Goal: Task Accomplishment & Management: Manage account settings

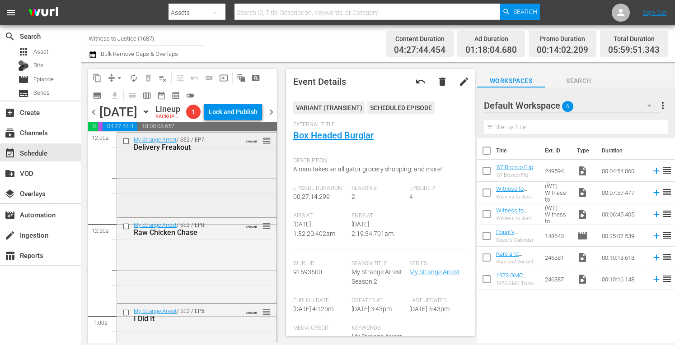
click at [210, 187] on div "My Strange Arrest / SE2 / EP7: Delivery Freakout VARIANT reorder" at bounding box center [196, 174] width 159 height 83
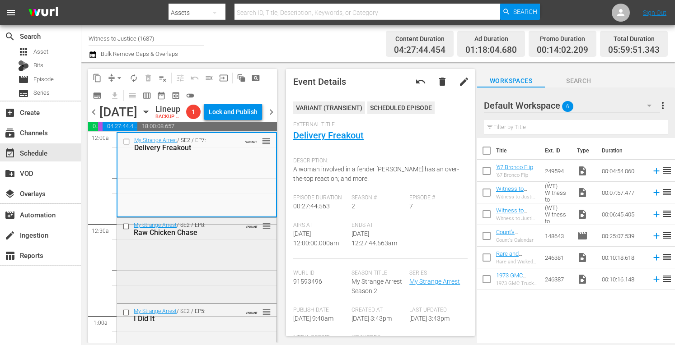
click at [191, 263] on div "My Strange Arrest / SE2 / EP8: Raw Chicken Chase VARIANT reorder" at bounding box center [196, 260] width 159 height 84
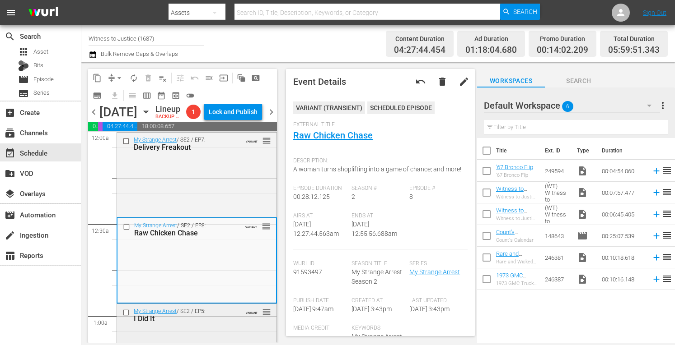
click at [209, 326] on div "My Strange Arrest / SE2 / EP5: I Did It VARIANT reorder" at bounding box center [196, 315] width 159 height 22
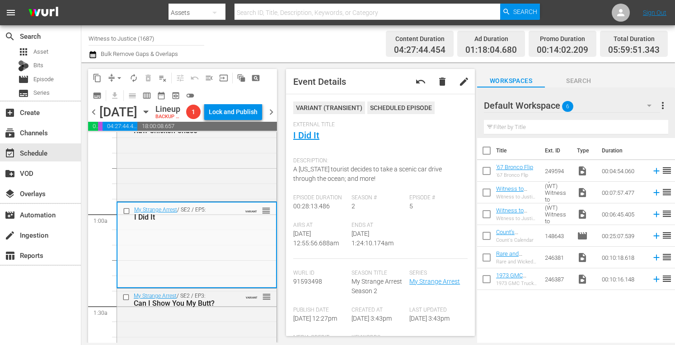
scroll to position [163, 0]
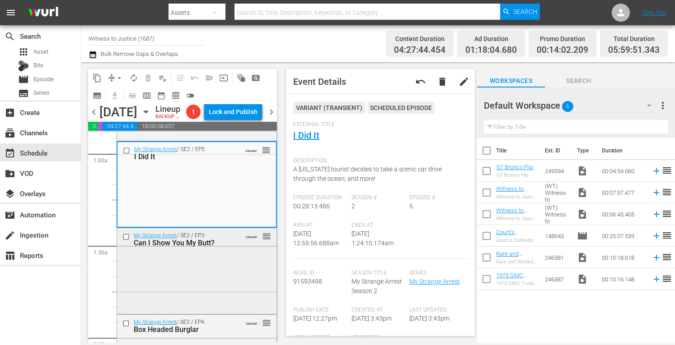
click at [188, 289] on div "My Strange Arrest / SE2 / EP3: Can I Show You My Butt? VARIANT reorder" at bounding box center [196, 270] width 159 height 84
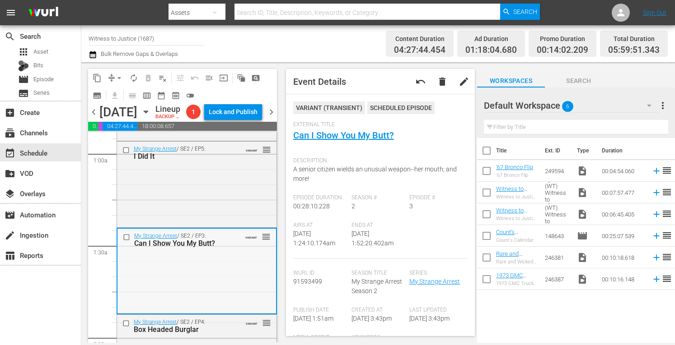
click at [188, 289] on div "My Strange Arrest / SE2 / EP3: Can I Show You My Butt? VARIANT reorder" at bounding box center [196, 271] width 159 height 84
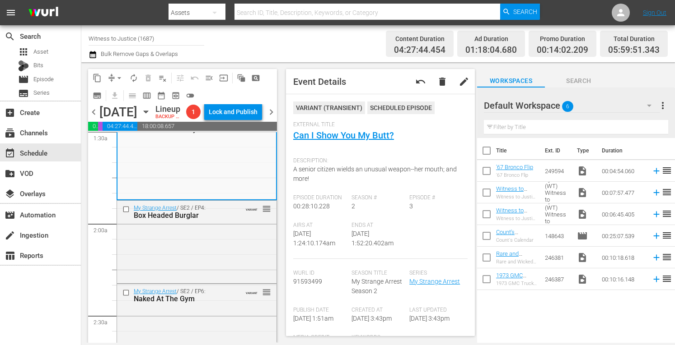
scroll to position [289, 0]
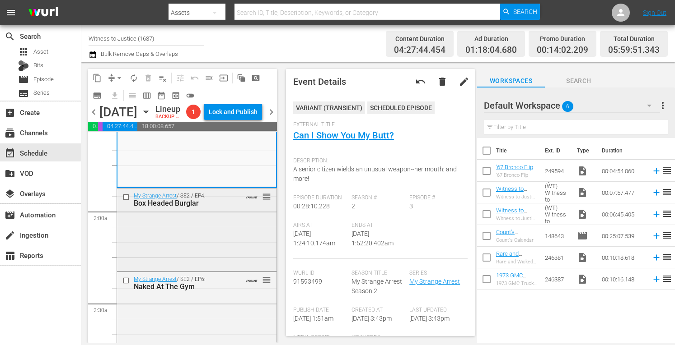
click at [229, 236] on div "My Strange Arrest / SE2 / EP4: Box Headed Burglar VARIANT reorder" at bounding box center [196, 229] width 159 height 81
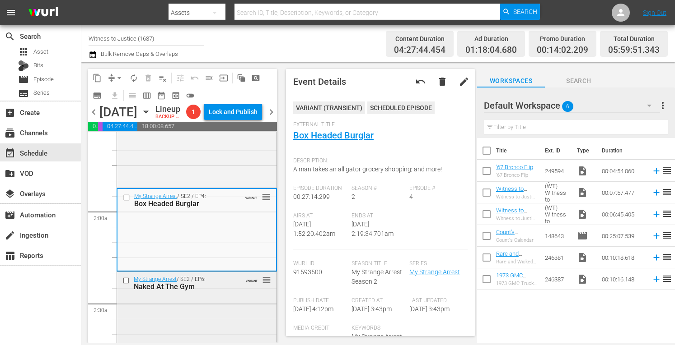
click at [214, 314] on div "My Strange Arrest / SE2 / EP6: Naked At The Gym VARIANT reorder" at bounding box center [196, 313] width 159 height 82
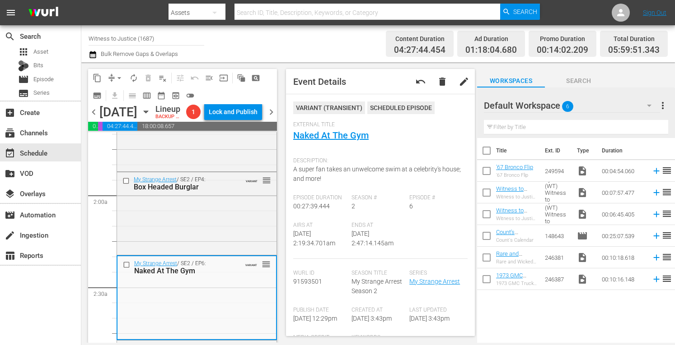
scroll to position [409, 0]
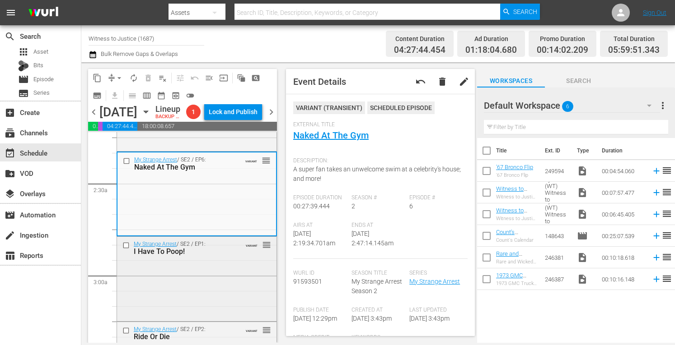
click at [241, 281] on div "My Strange Arrest / SE2 / EP1: I Have To Poop! VARIANT reorder" at bounding box center [196, 278] width 159 height 83
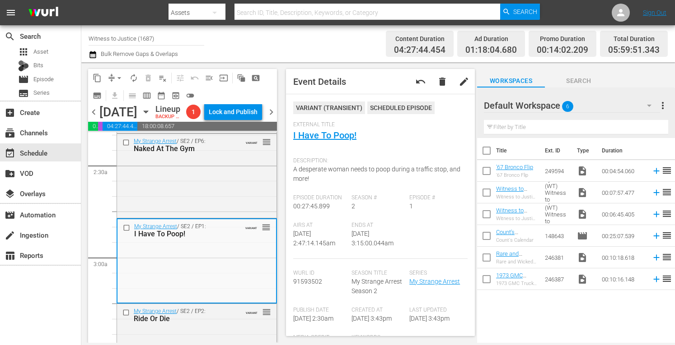
scroll to position [512, 0]
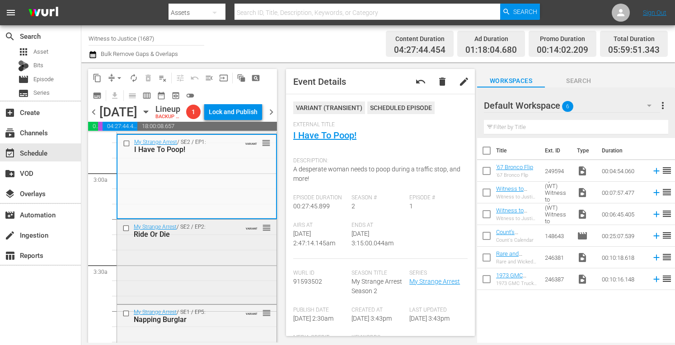
click at [228, 264] on div "My Strange Arrest / SE2 / EP2: Ride Or Die VARIANT reorder" at bounding box center [196, 261] width 159 height 83
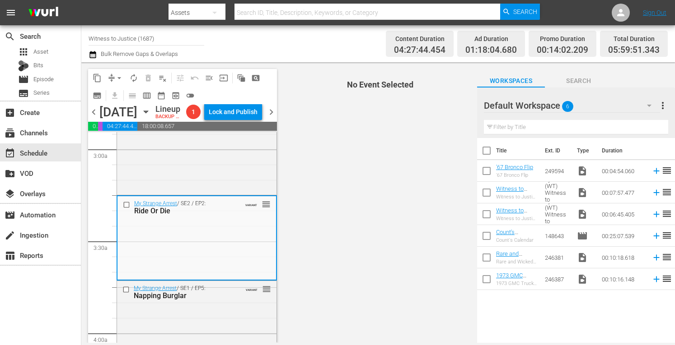
scroll to position [608, 0]
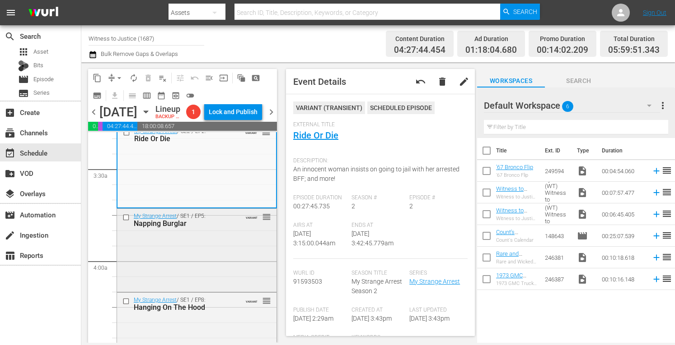
click at [220, 255] on div "My Strange Arrest / SE1 / EP5: Napping Burglar VARIANT reorder" at bounding box center [196, 249] width 159 height 81
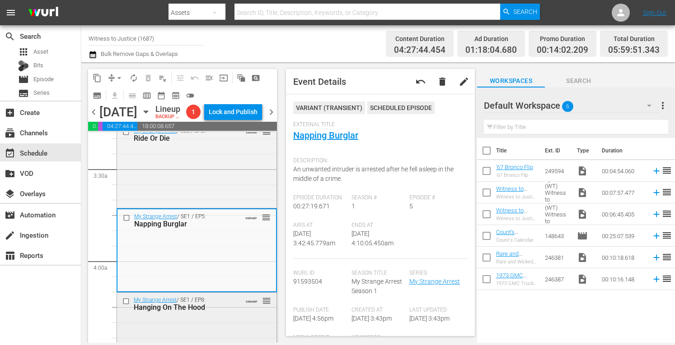
click at [203, 312] on div "Hanging On The Hood" at bounding box center [184, 307] width 100 height 9
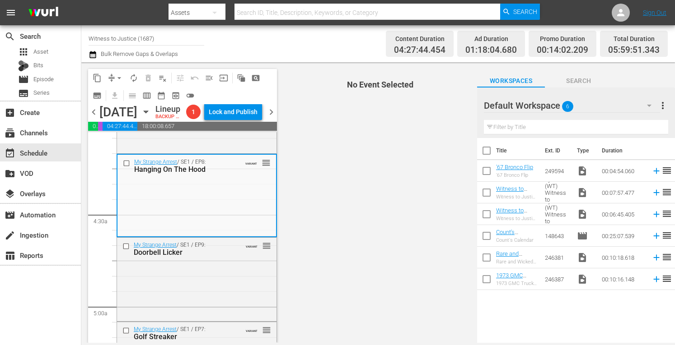
scroll to position [795, 0]
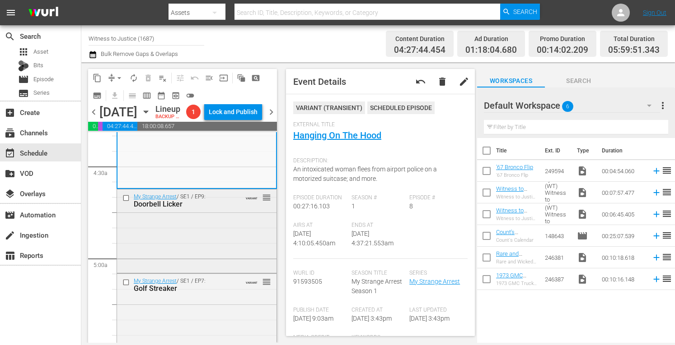
click at [234, 212] on div "My Strange Arrest / SE1 / EP9: Doorbell Licker VARIANT reorder" at bounding box center [196, 201] width 159 height 22
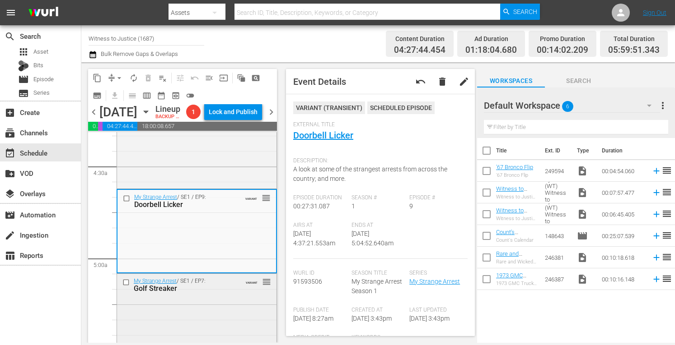
click at [219, 293] on div "Golf Streaker" at bounding box center [184, 288] width 100 height 9
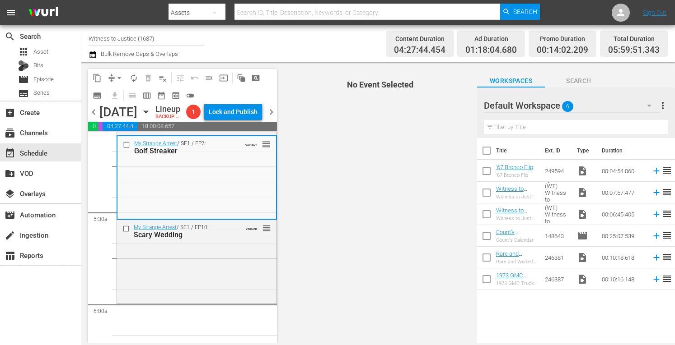
scroll to position [957, 0]
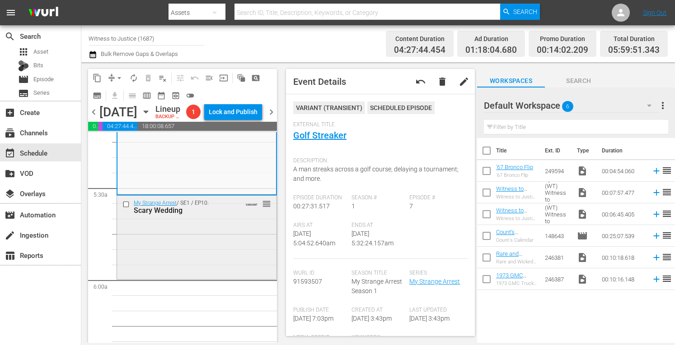
click at [210, 249] on div "My Strange Arrest / SE1 / EP10: Scary Wedding VARIANT reorder" at bounding box center [196, 237] width 159 height 82
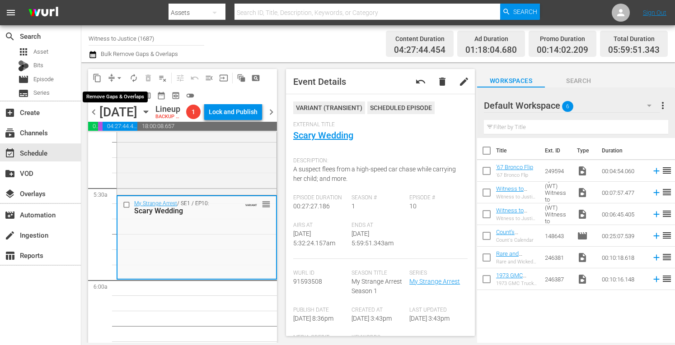
click at [117, 75] on span "arrow_drop_down" at bounding box center [119, 78] width 9 height 9
click at [113, 99] on li "Align to Midnight" at bounding box center [119, 96] width 75 height 15
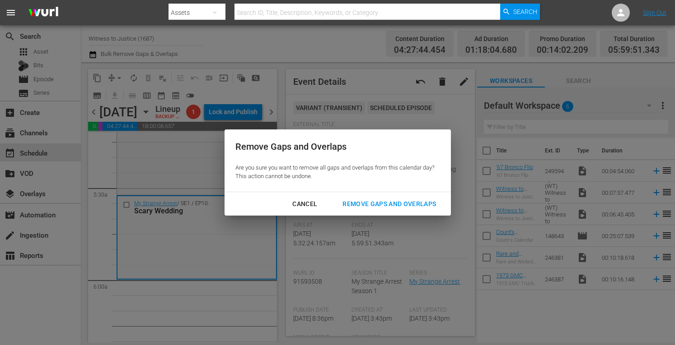
click at [364, 200] on div "Remove Gaps and Overlaps" at bounding box center [389, 204] width 108 height 11
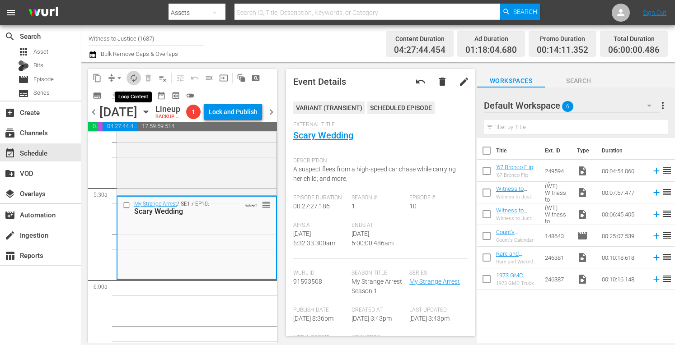
click at [133, 76] on span "autorenew_outlined" at bounding box center [133, 78] width 9 height 9
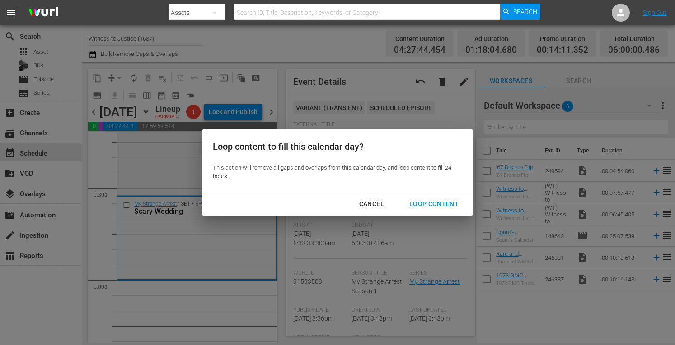
click at [423, 203] on div "Loop Content" at bounding box center [434, 204] width 64 height 11
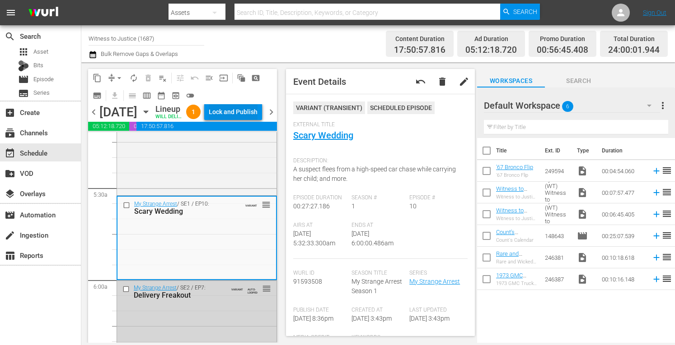
click at [244, 116] on div "Lock and Publish" at bounding box center [233, 112] width 49 height 16
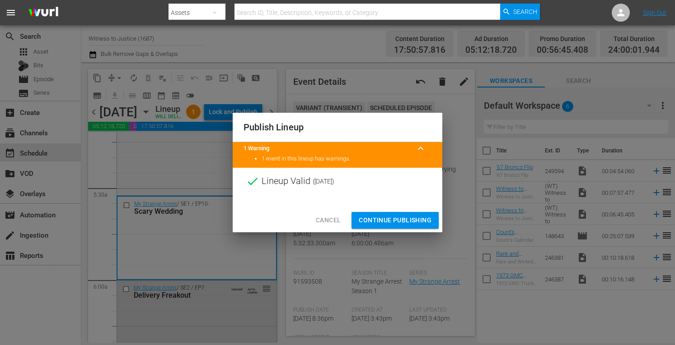
click at [416, 217] on span "Continue Publishing" at bounding box center [395, 220] width 73 height 11
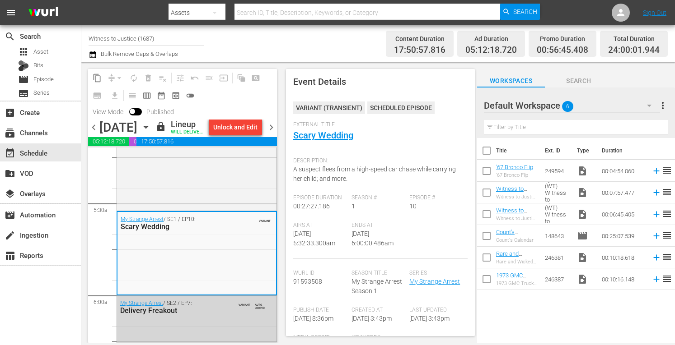
click at [269, 133] on span "chevron_right" at bounding box center [271, 127] width 11 height 11
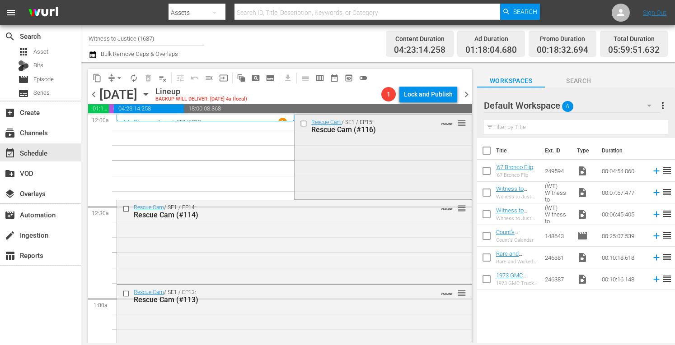
click at [397, 160] on div "Rescue Cam / SE1 / EP15: Rescue Cam (#116) VARIANT reorder" at bounding box center [382, 156] width 177 height 83
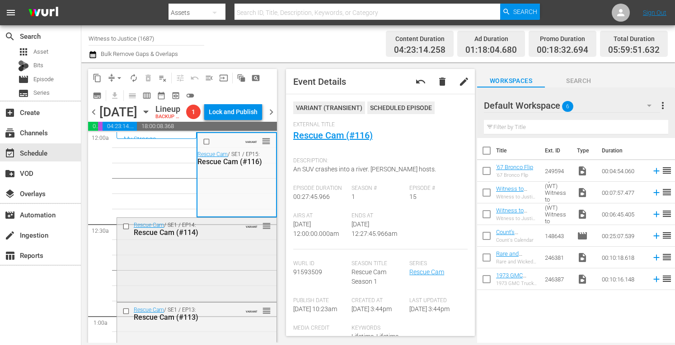
click at [218, 272] on div "Rescue Cam / SE1 / EP14: Rescue Cam (#114) VARIANT reorder" at bounding box center [196, 259] width 159 height 83
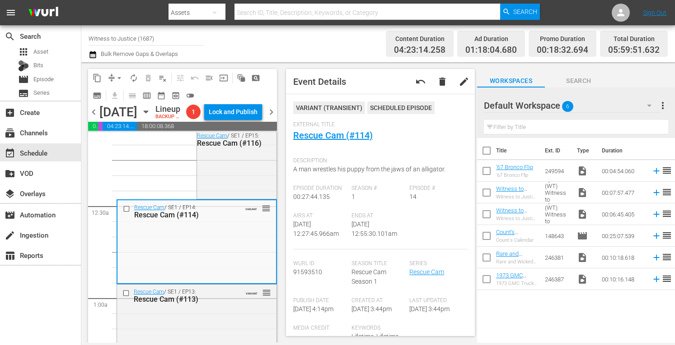
scroll to position [102, 0]
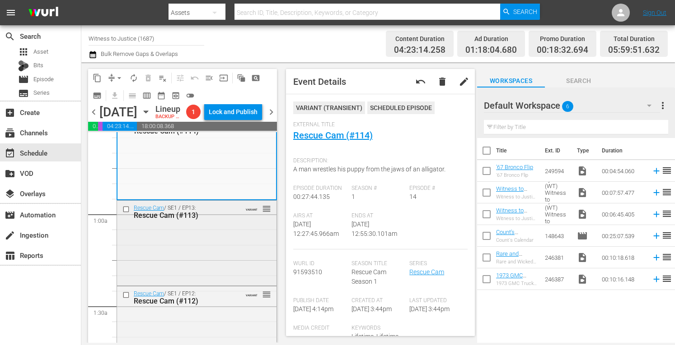
click at [235, 254] on div "Rescue Cam / SE1 / EP13: Rescue Cam (#113) VARIANT reorder" at bounding box center [196, 242] width 159 height 83
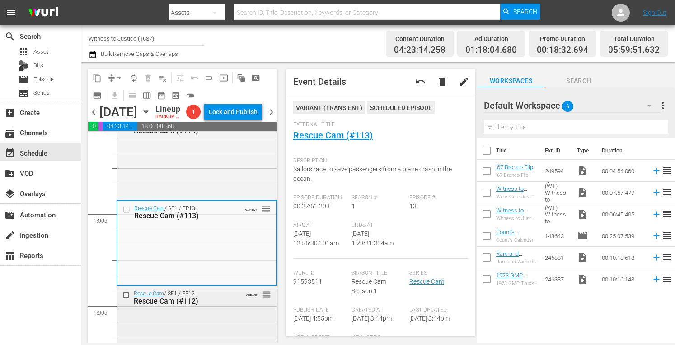
click at [249, 309] on div "Rescue Cam / SE1 / EP12: Rescue Cam (#112) VARIANT reorder" at bounding box center [196, 298] width 159 height 22
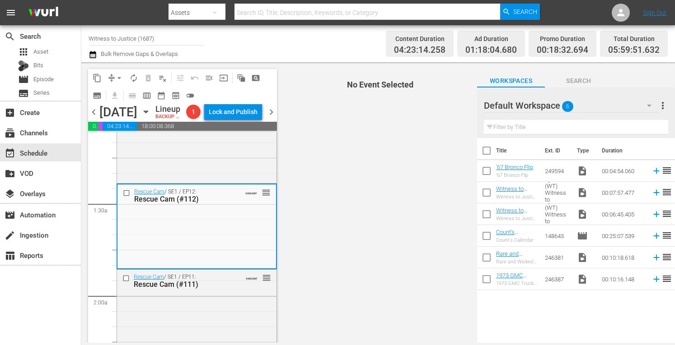
scroll to position [241, 0]
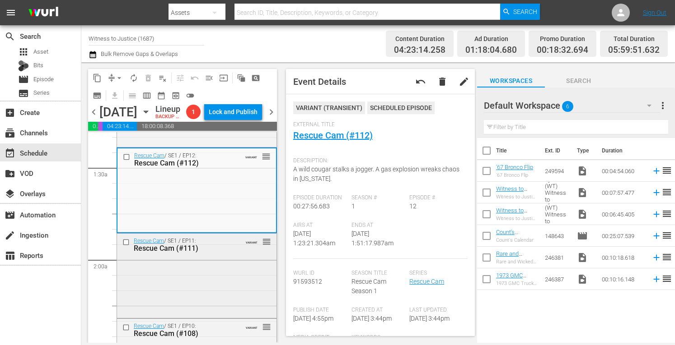
click at [236, 256] on div "Rescue Cam / SE1 / EP11: Rescue Cam (#111) VARIANT reorder" at bounding box center [196, 245] width 159 height 22
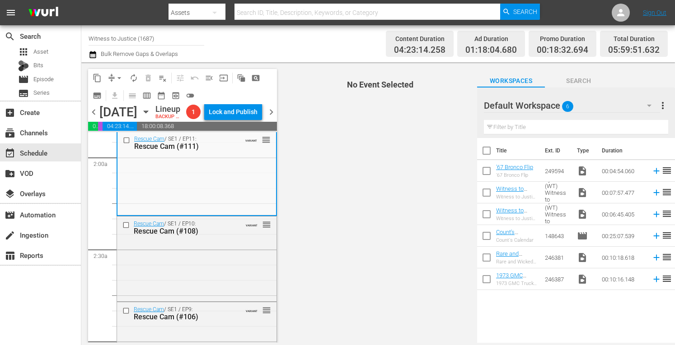
scroll to position [421, 0]
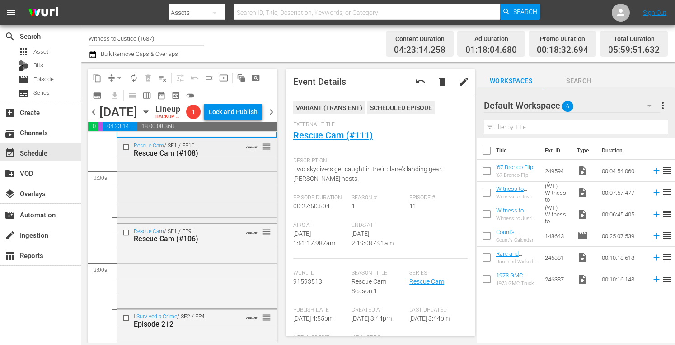
click at [207, 215] on div "Rescue Cam / SE1 / EP10: Rescue Cam (#108) VARIANT reorder" at bounding box center [196, 180] width 159 height 83
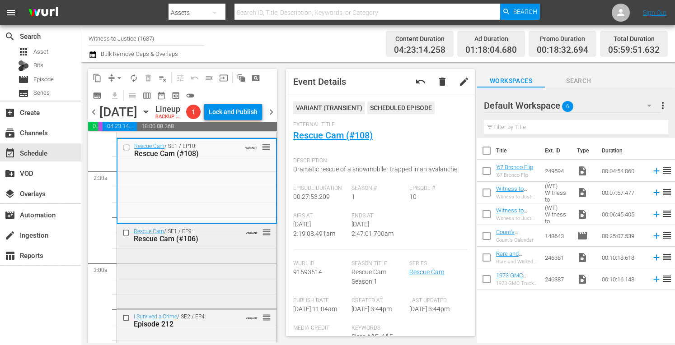
click at [245, 247] on div "Rescue Cam / SE1 / EP9: Rescue Cam (#106) VARIANT reorder" at bounding box center [196, 235] width 159 height 22
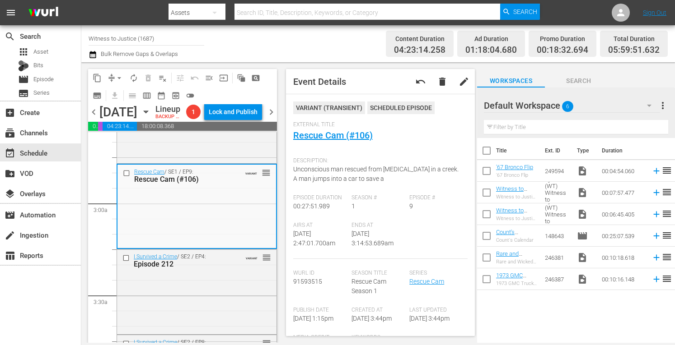
scroll to position [548, 0]
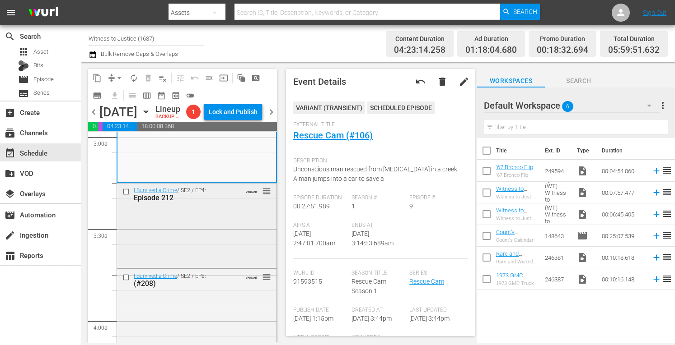
click at [233, 224] on div "I Survived a Crime / SE2 / EP4: Episode 212 VARIANT reorder" at bounding box center [196, 224] width 159 height 83
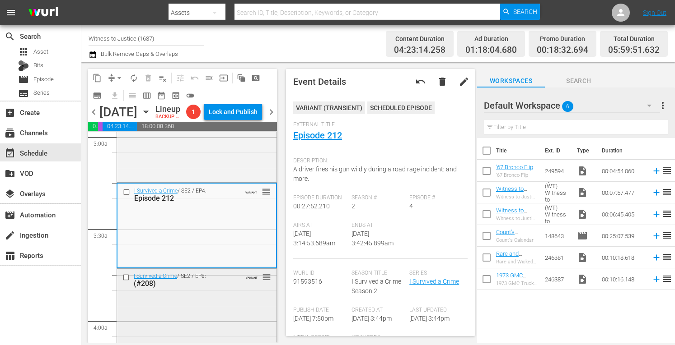
click at [207, 329] on div "I Survived a Crime / SE2 / EP8: (#208) VARIANT reorder" at bounding box center [196, 310] width 159 height 82
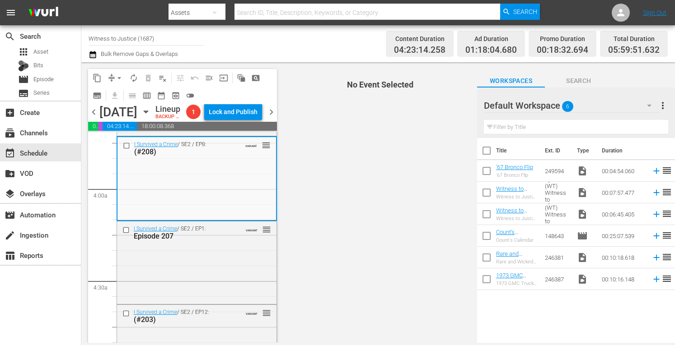
scroll to position [704, 0]
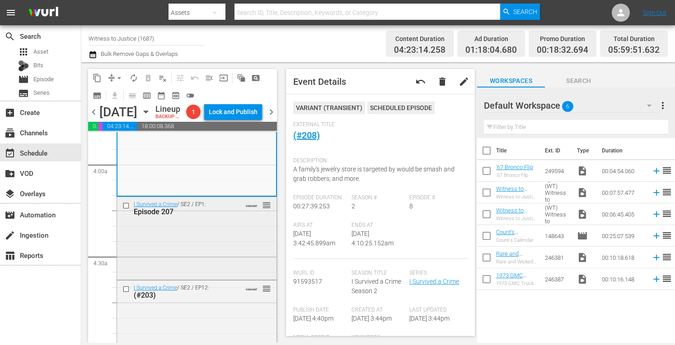
click at [235, 242] on div "I Survived a Crime / SE2 / EP1: Episode 207 VARIANT reorder" at bounding box center [196, 237] width 159 height 81
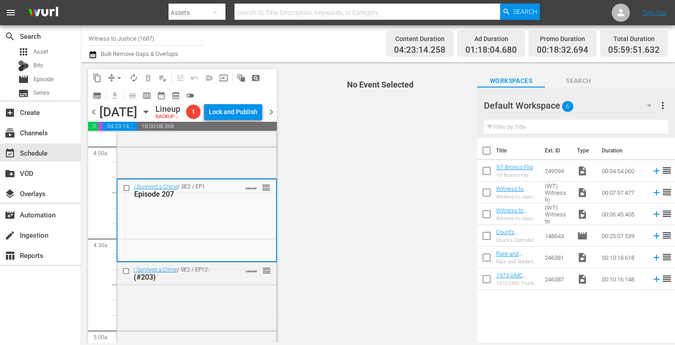
scroll to position [801, 0]
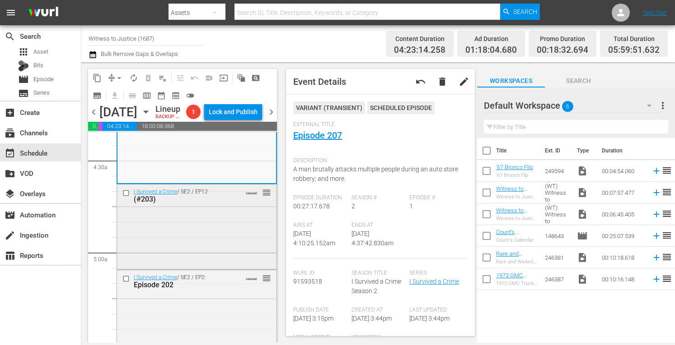
click at [238, 233] on div "I Survived a Crime / SE2 / EP12: (#203) VARIANT reorder" at bounding box center [196, 226] width 159 height 83
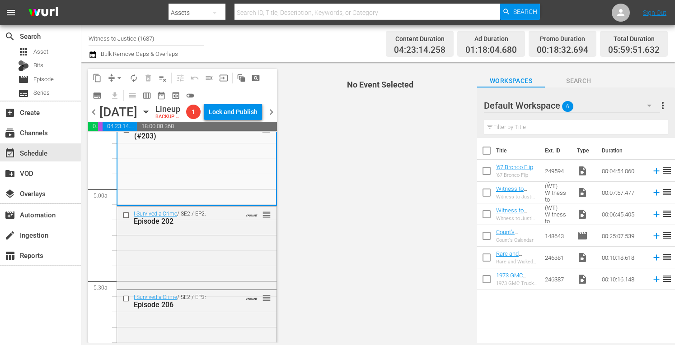
scroll to position [873, 0]
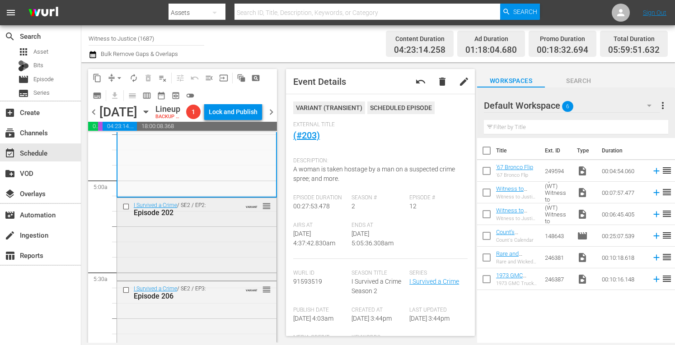
click at [237, 236] on div "I Survived a Crime / SE2 / EP2: Episode 202 VARIANT reorder" at bounding box center [196, 238] width 159 height 81
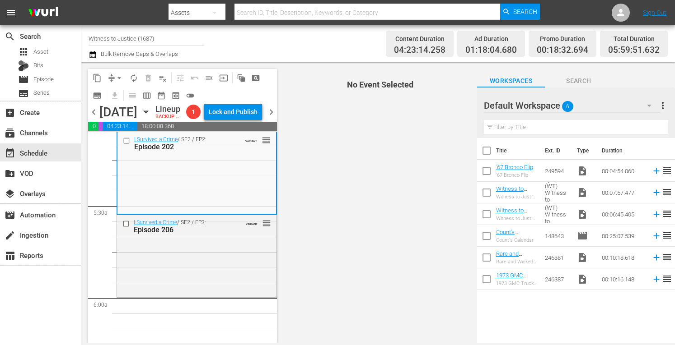
scroll to position [945, 0]
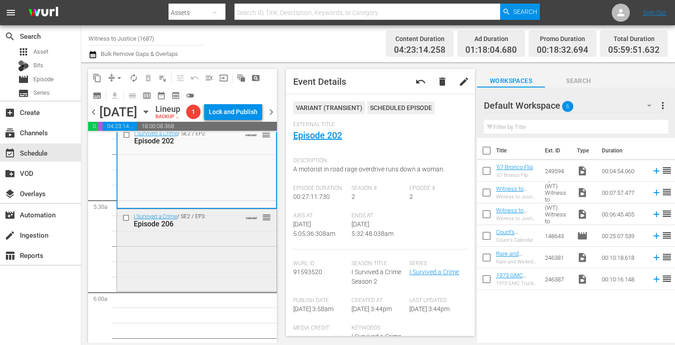
click at [211, 261] on div "I Survived a Crime / SE2 / EP3: Episode 206 VARIANT reorder" at bounding box center [196, 250] width 159 height 80
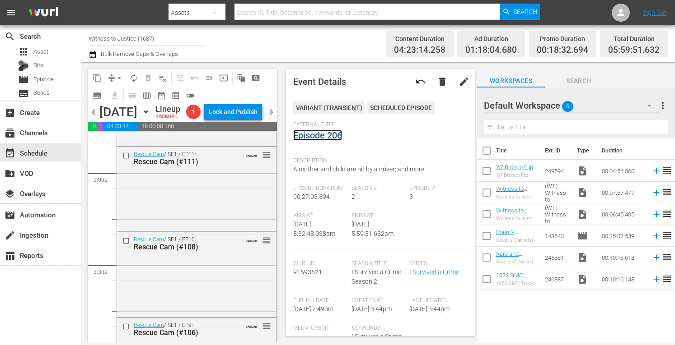
scroll to position [0, 0]
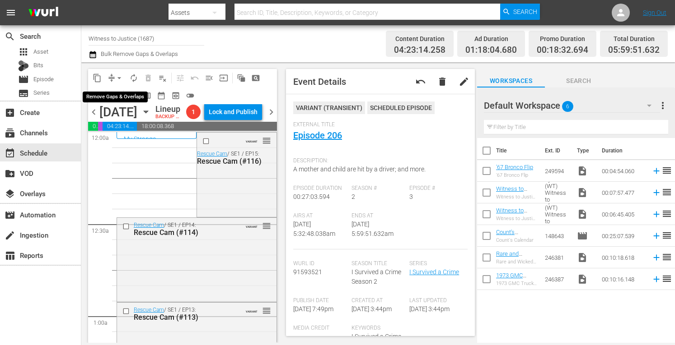
click at [117, 76] on span "arrow_drop_down" at bounding box center [119, 78] width 9 height 9
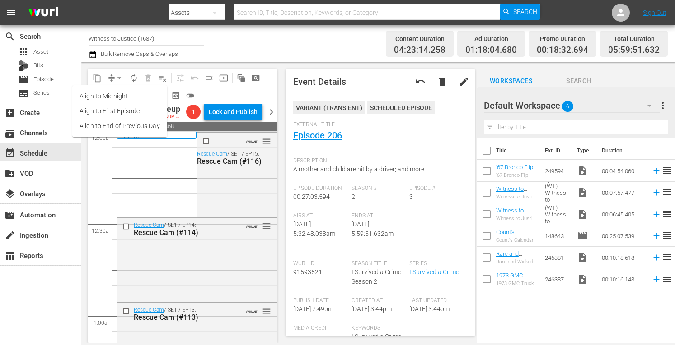
click at [114, 96] on li "Align to Midnight" at bounding box center [119, 96] width 95 height 15
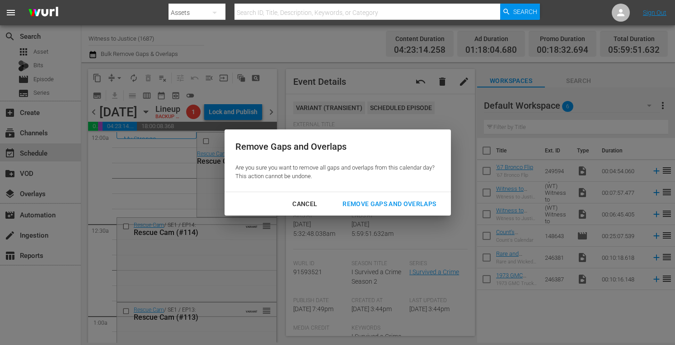
click at [393, 205] on div "Remove Gaps and Overlaps" at bounding box center [389, 204] width 108 height 11
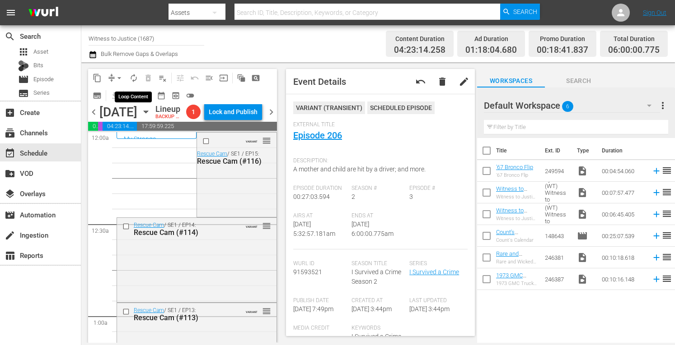
click at [133, 77] on span "autorenew_outlined" at bounding box center [133, 78] width 9 height 9
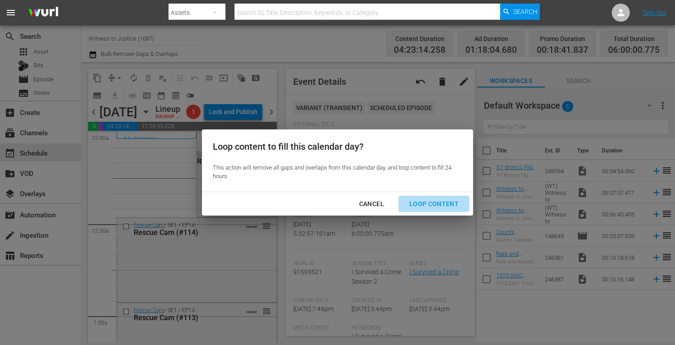
click at [434, 203] on div "Loop Content" at bounding box center [434, 204] width 64 height 11
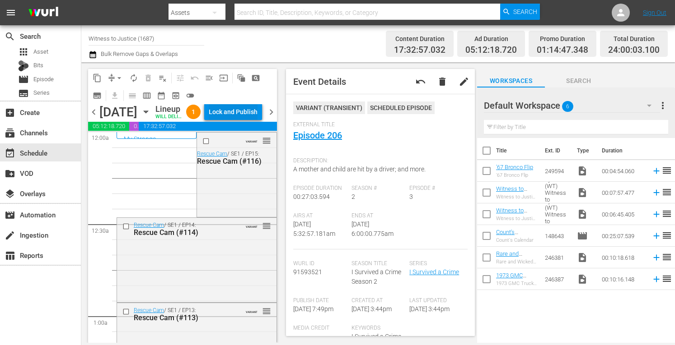
click at [247, 113] on div "Lock and Publish" at bounding box center [233, 112] width 49 height 16
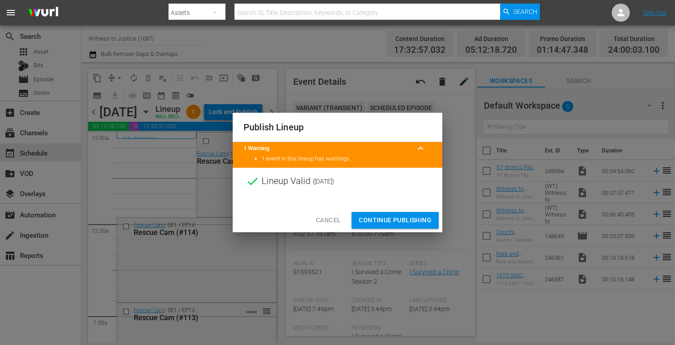
click at [409, 220] on span "Continue Publishing" at bounding box center [395, 220] width 73 height 11
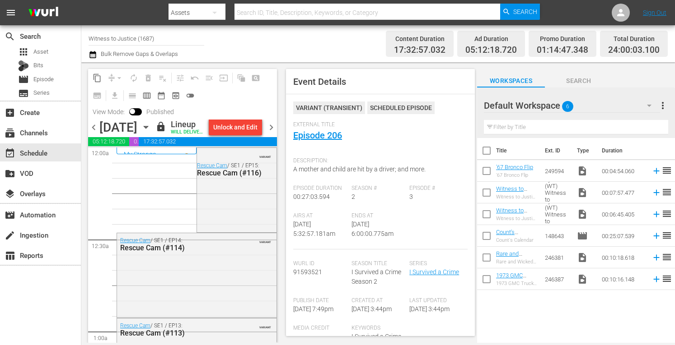
click at [270, 132] on span "chevron_right" at bounding box center [271, 127] width 11 height 11
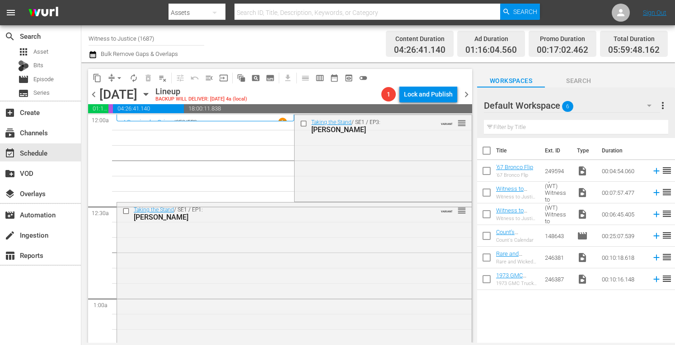
click at [358, 176] on div "Taking the Stand / SE1 / EP3: Scott Nelson VARIANT reorder" at bounding box center [382, 157] width 177 height 85
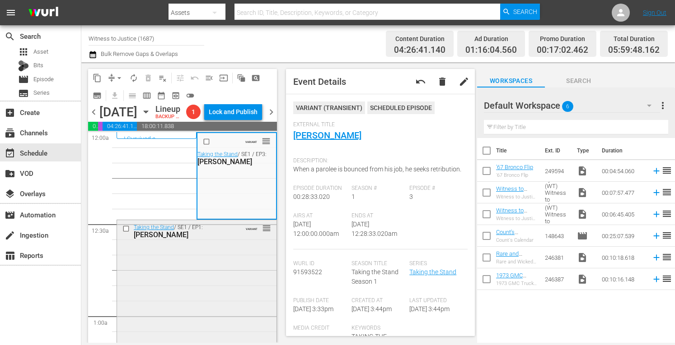
click at [224, 275] on div "Taking the Stand / SE1 / EP1: Jodi Arias VARIANT reorder" at bounding box center [196, 301] width 159 height 163
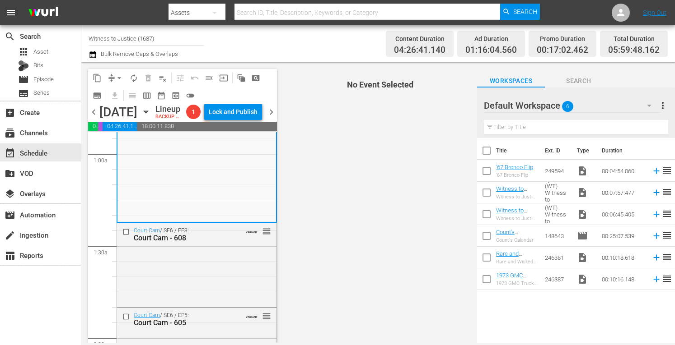
scroll to position [205, 0]
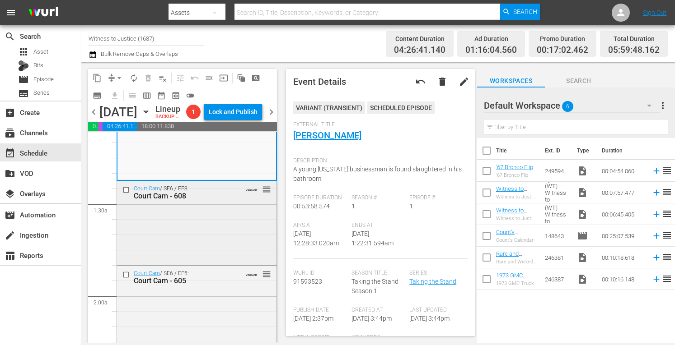
click at [210, 248] on div "Court Cam / SE6 / EP8: Court Cam - 608 VARIANT reorder" at bounding box center [196, 223] width 159 height 82
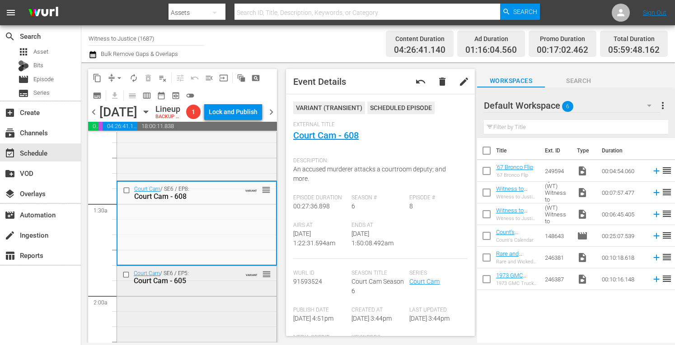
click at [186, 321] on div "Court Cam / SE6 / EP5: Court Cam - 605 VARIANT reorder" at bounding box center [196, 306] width 159 height 81
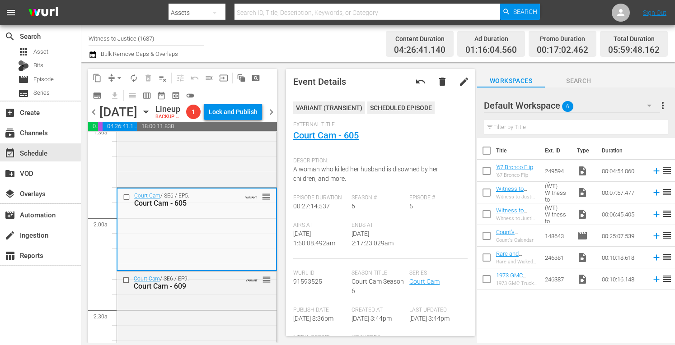
scroll to position [325, 0]
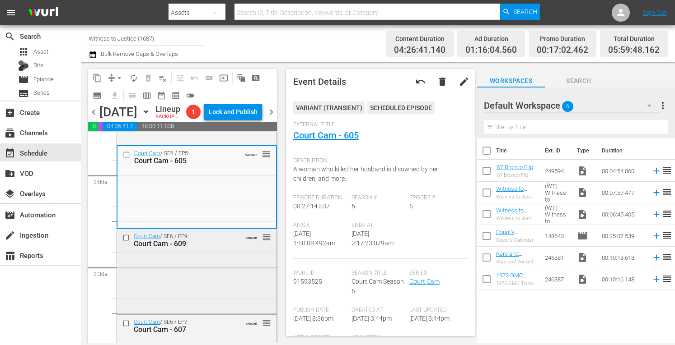
click at [214, 273] on div "Court Cam / SE6 / EP9: Court Cam - 609 VARIANT reorder" at bounding box center [196, 270] width 159 height 83
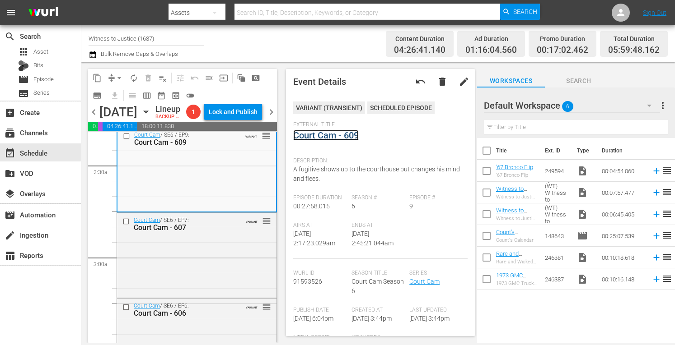
scroll to position [476, 0]
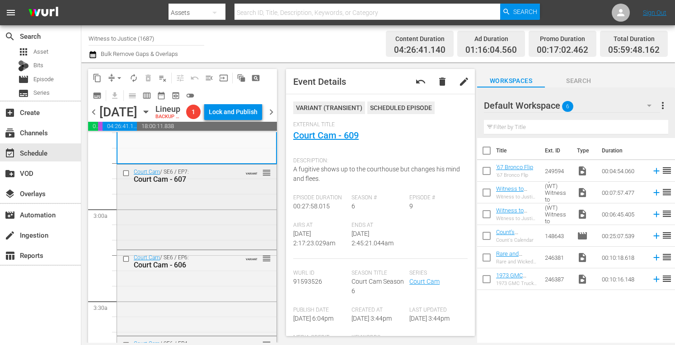
click at [205, 247] on div "Court Cam / SE6 / EP7: Court Cam - 607 VARIANT reorder" at bounding box center [196, 206] width 159 height 83
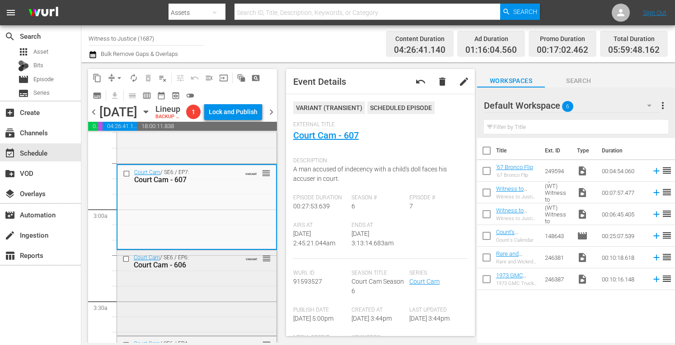
click at [226, 296] on div "Court Cam / SE6 / EP6: Court Cam - 606 VARIANT reorder" at bounding box center [196, 293] width 159 height 84
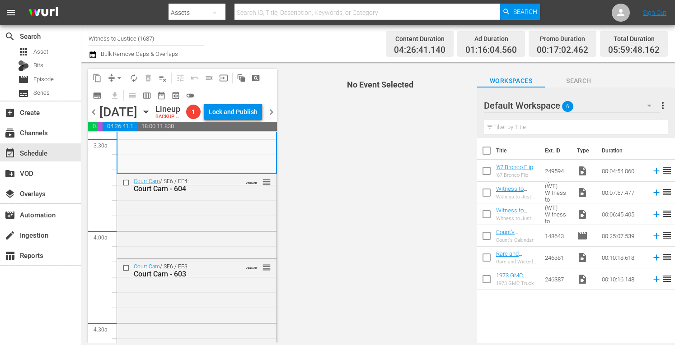
scroll to position [650, 0]
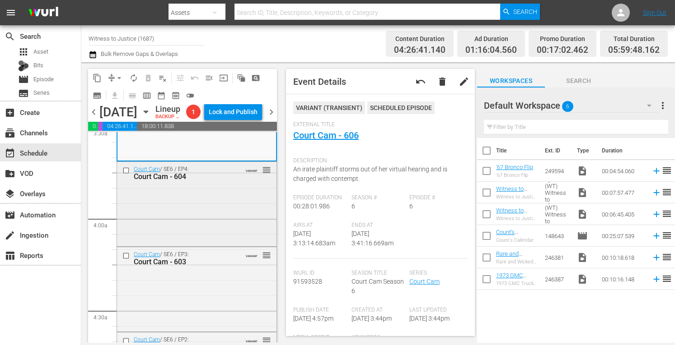
click at [210, 228] on div "Court Cam / SE6 / EP4: Court Cam - 604 VARIANT reorder" at bounding box center [196, 203] width 159 height 83
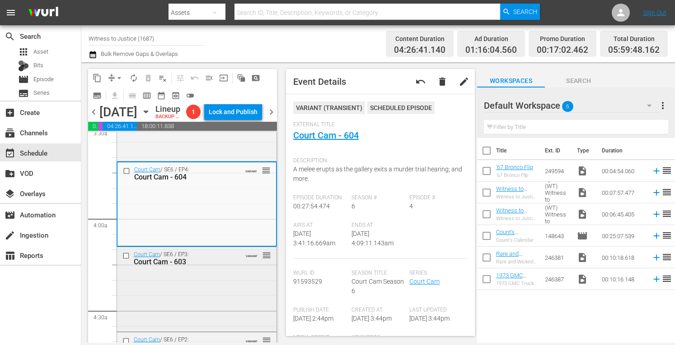
click at [208, 304] on div "Court Cam / SE6 / EP3: Court Cam - 603 VARIANT reorder" at bounding box center [196, 288] width 159 height 82
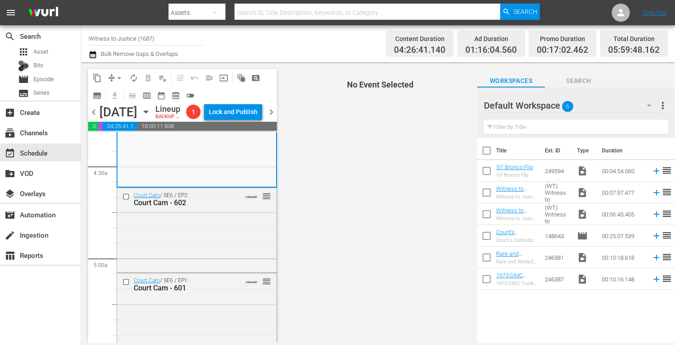
scroll to position [807, 0]
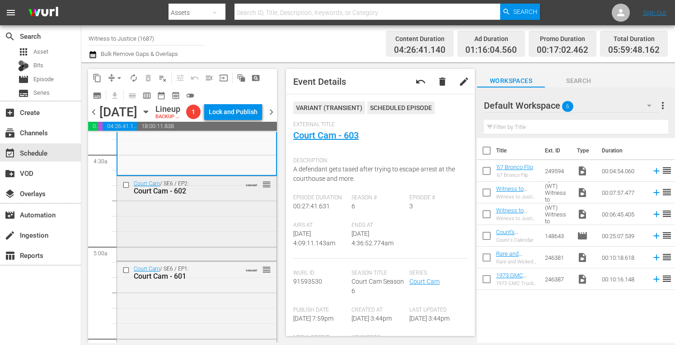
click at [232, 229] on div "Court Cam / SE6 / EP2: Court Cam - 602 VARIANT reorder" at bounding box center [196, 218] width 159 height 83
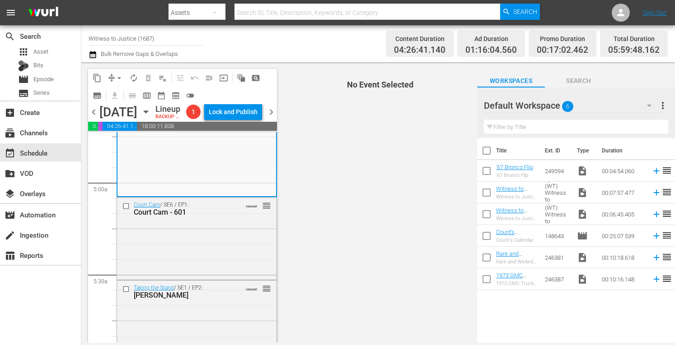
scroll to position [879, 0]
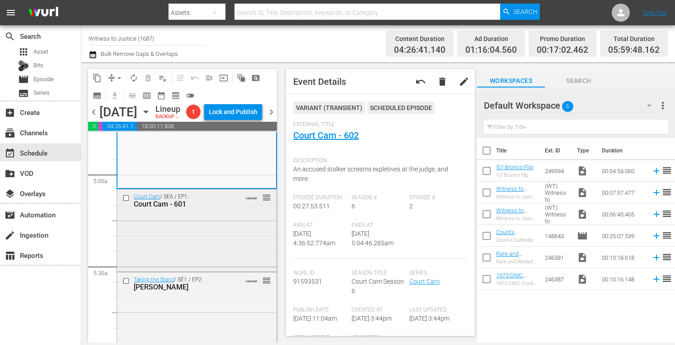
click at [239, 234] on div "Court Cam / SE6 / EP1: Court Cam - 601 VARIANT reorder" at bounding box center [196, 230] width 159 height 80
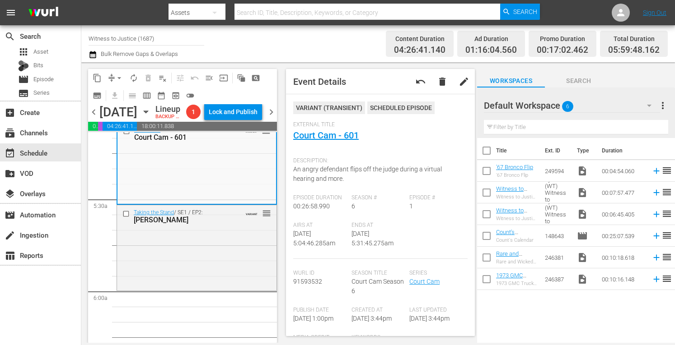
scroll to position [951, 0]
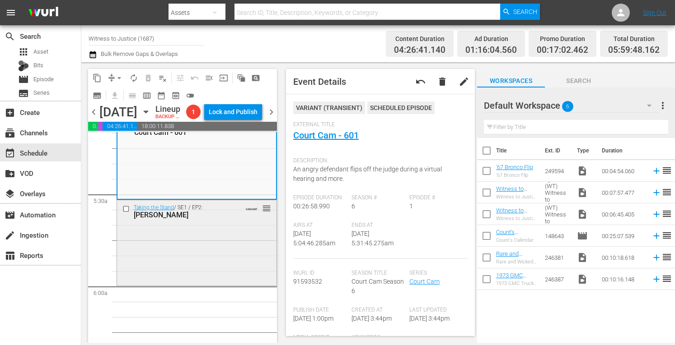
click at [182, 265] on div "Taking the Stand / SE1 / EP2: Amber Guyger VARIANT reorder" at bounding box center [196, 242] width 159 height 84
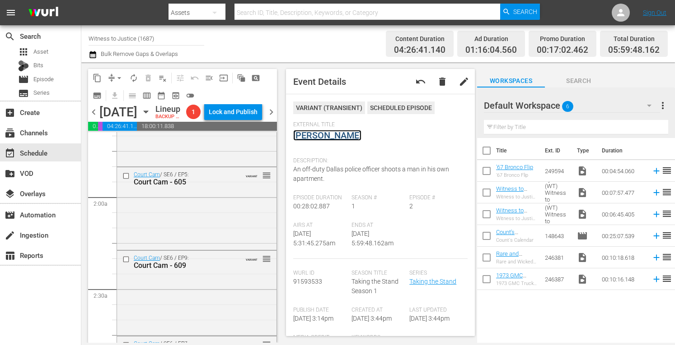
scroll to position [0, 0]
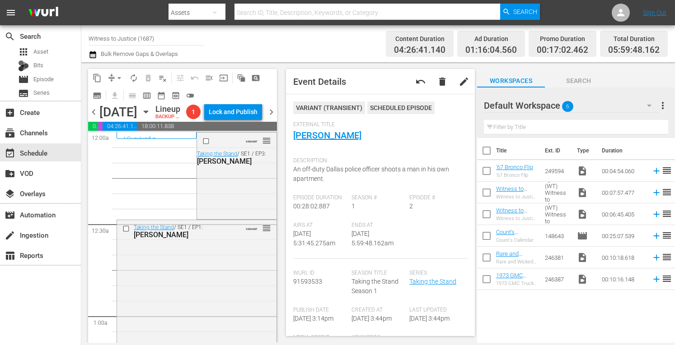
click at [119, 73] on button "arrow_drop_down" at bounding box center [119, 78] width 14 height 14
click at [120, 96] on li "Align to Midnight" at bounding box center [119, 96] width 95 height 15
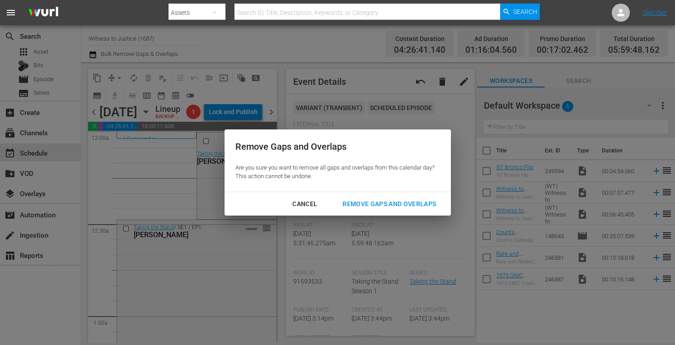
click at [398, 202] on div "Remove Gaps and Overlaps" at bounding box center [389, 204] width 108 height 11
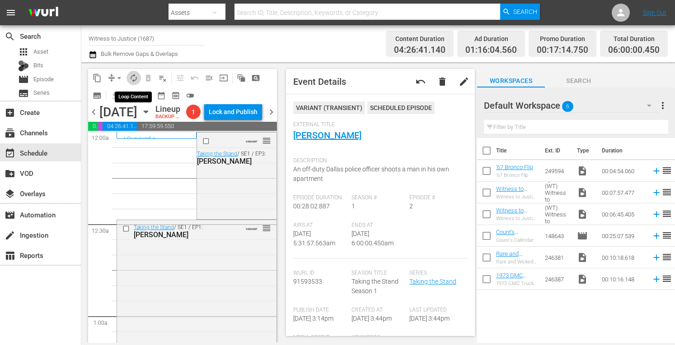
click at [135, 76] on span "autorenew_outlined" at bounding box center [133, 78] width 9 height 9
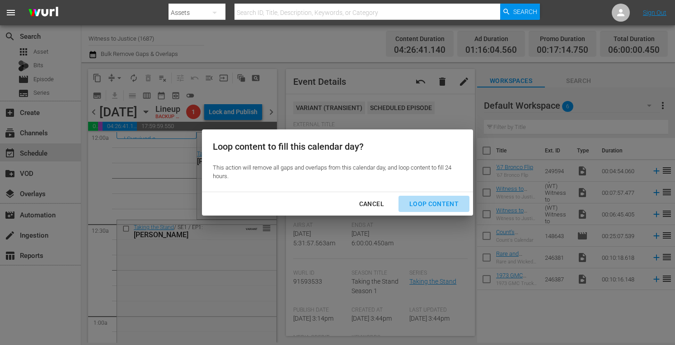
click at [438, 203] on div "Loop Content" at bounding box center [434, 204] width 64 height 11
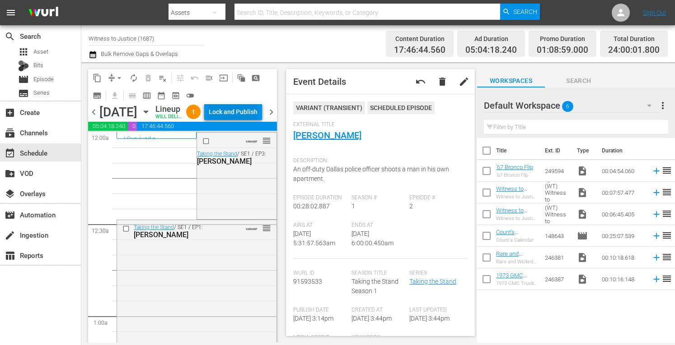
click at [244, 112] on div "Lock and Publish" at bounding box center [233, 112] width 49 height 16
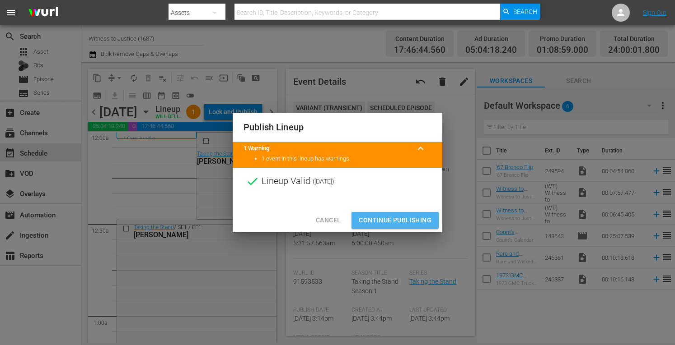
click at [402, 222] on span "Continue Publishing" at bounding box center [395, 220] width 73 height 11
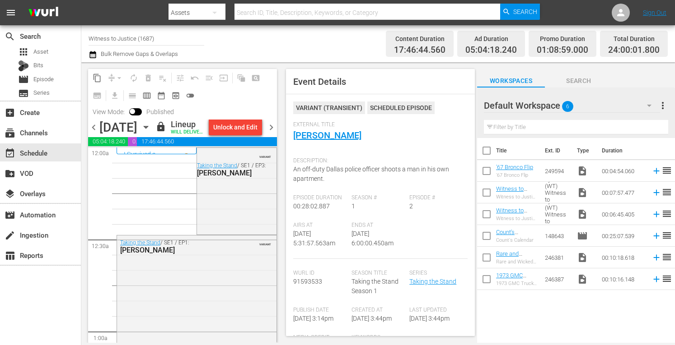
click at [269, 133] on span "chevron_right" at bounding box center [271, 127] width 11 height 11
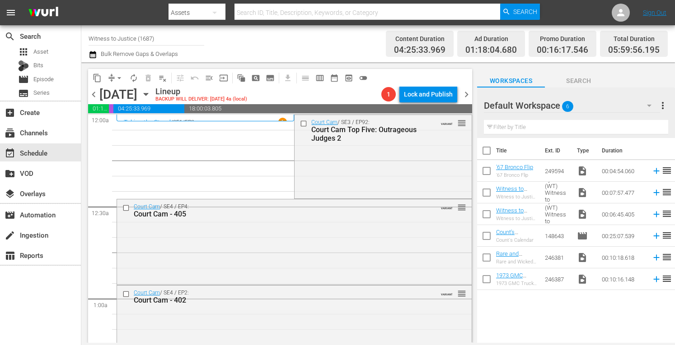
click at [405, 157] on div "Court Cam / SE3 / EP92: Court Cam Top Five: Outrageous Judges 2 VARIANT reorder" at bounding box center [382, 156] width 177 height 82
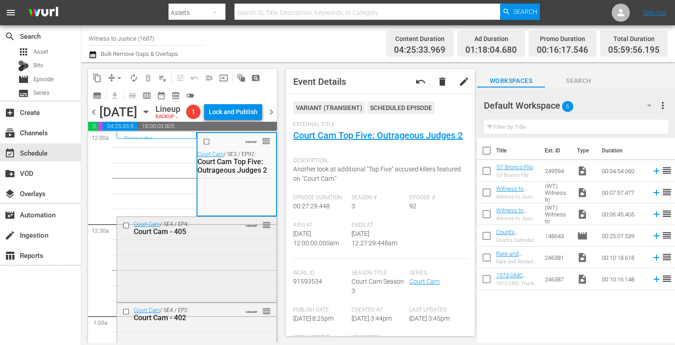
click at [212, 271] on div "Court Cam / SE4 / EP4: Court Cam - 405 VARIANT reorder" at bounding box center [196, 259] width 159 height 84
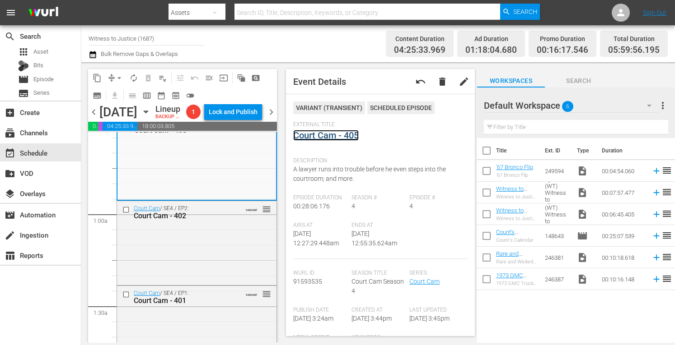
scroll to position [138, 0]
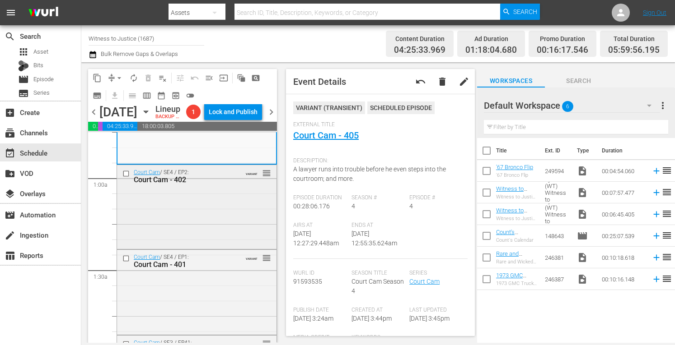
click at [212, 247] on div "Court Cam / SE4 / EP2: Court Cam - 402 VARIANT reorder" at bounding box center [196, 206] width 159 height 82
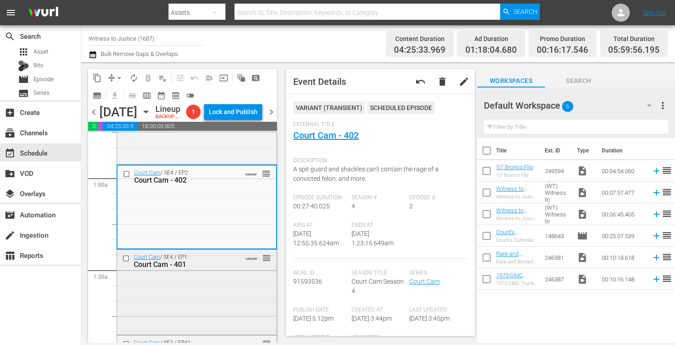
click at [218, 289] on div "Court Cam / SE4 / EP1: Court Cam - 401 VARIANT reorder" at bounding box center [196, 291] width 159 height 83
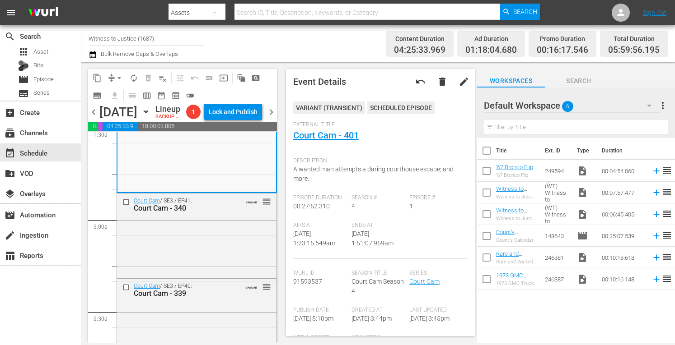
scroll to position [289, 0]
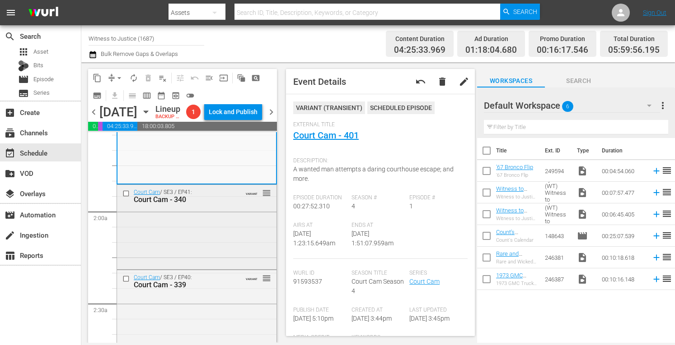
click at [219, 225] on div "Court Cam / SE3 / EP41: Court Cam - 340 VARIANT reorder" at bounding box center [196, 226] width 159 height 83
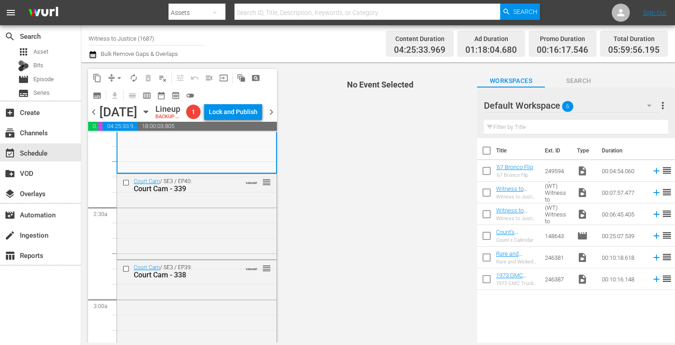
scroll to position [409, 0]
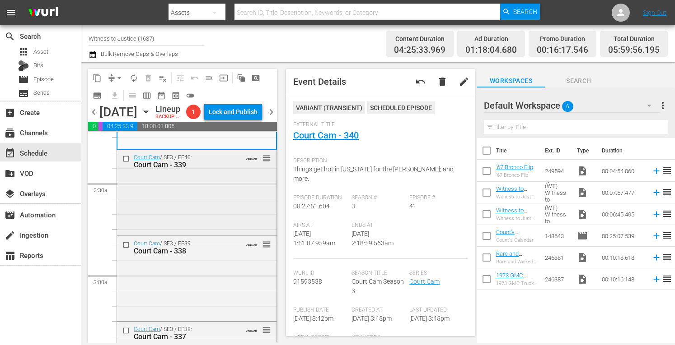
click at [227, 202] on div "Court Cam / SE3 / EP40: Court Cam - 339 VARIANT reorder" at bounding box center [196, 192] width 159 height 84
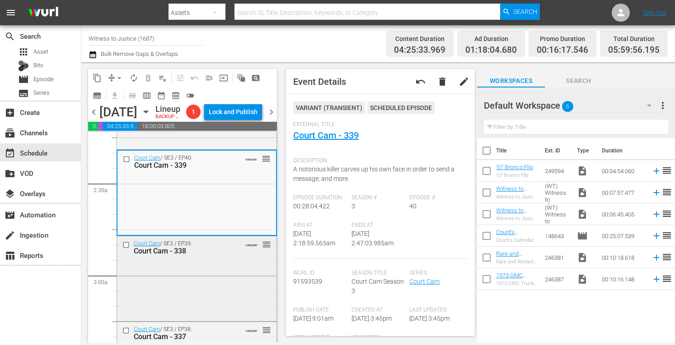
click at [205, 277] on div "Court Cam / SE3 / EP39: Court Cam - 338 VARIANT reorder" at bounding box center [196, 278] width 159 height 83
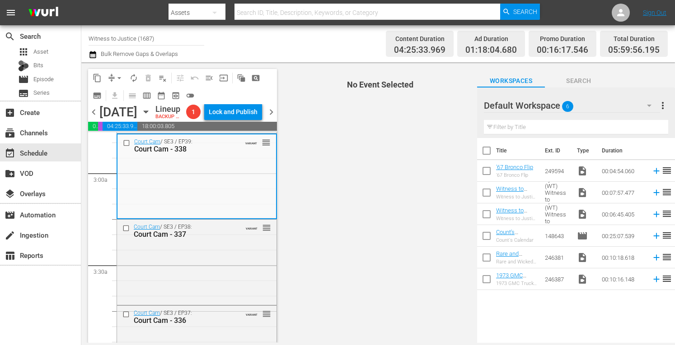
scroll to position [524, 0]
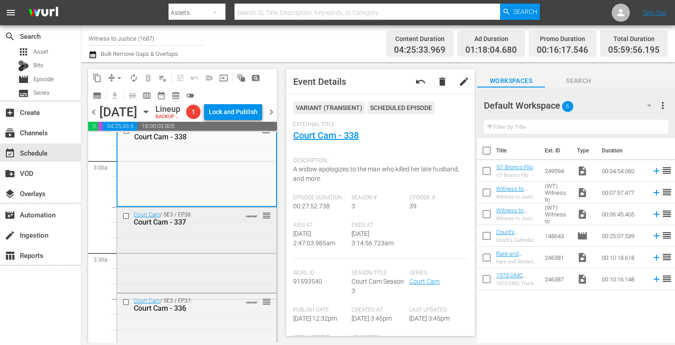
click at [226, 259] on div "Court Cam / SE3 / EP38: Court Cam - 337 VARIANT reorder" at bounding box center [196, 250] width 159 height 84
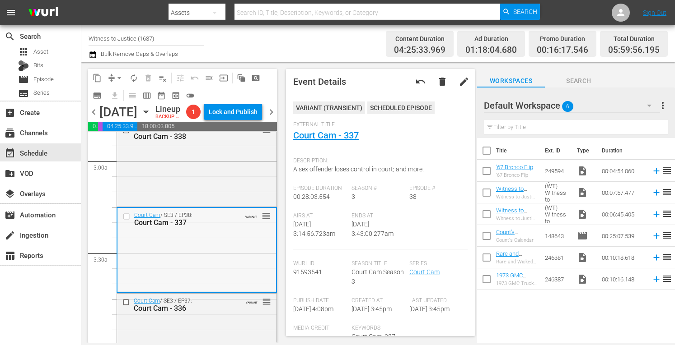
click at [234, 263] on div "Court Cam / SE3 / EP38: Court Cam - 337 VARIANT reorder" at bounding box center [196, 250] width 159 height 84
click at [227, 331] on div "Court Cam / SE3 / EP37: Court Cam - 336 VARIANT reorder" at bounding box center [196, 335] width 159 height 82
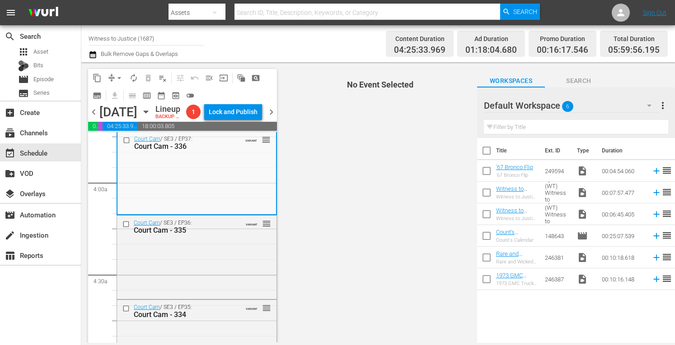
scroll to position [716, 0]
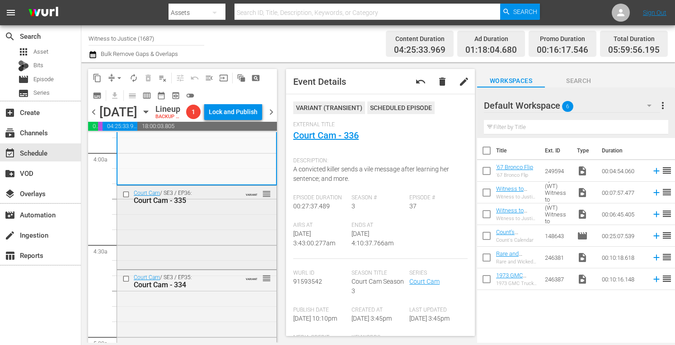
click at [223, 225] on div "Court Cam / SE3 / EP36: Court Cam - 335 VARIANT reorder" at bounding box center [196, 226] width 159 height 81
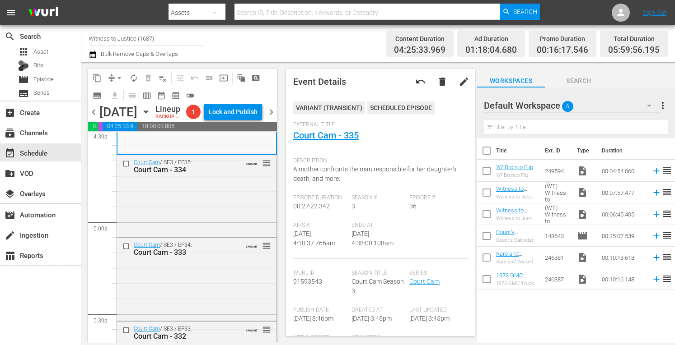
scroll to position [843, 0]
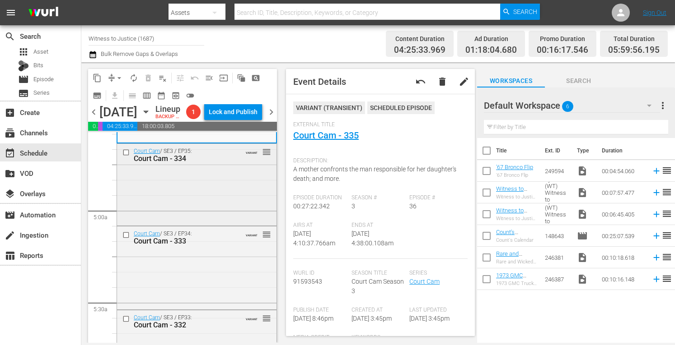
click at [234, 189] on div "Court Cam / SE3 / EP35: Court Cam - 334 VARIANT reorder" at bounding box center [196, 184] width 159 height 80
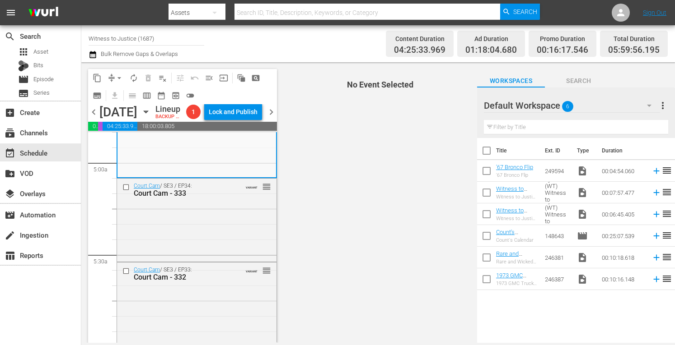
scroll to position [897, 0]
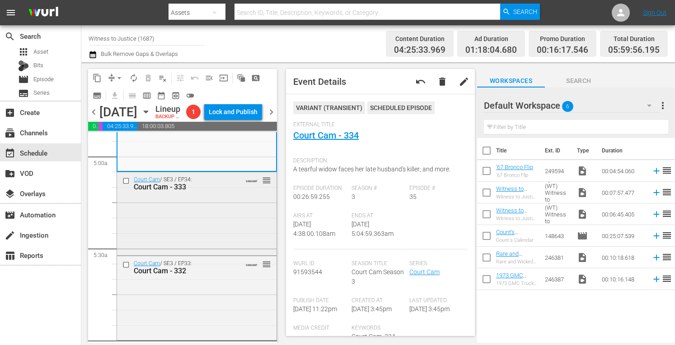
click at [210, 217] on div "Court Cam / SE3 / EP34: Court Cam - 333 VARIANT reorder" at bounding box center [196, 213] width 159 height 81
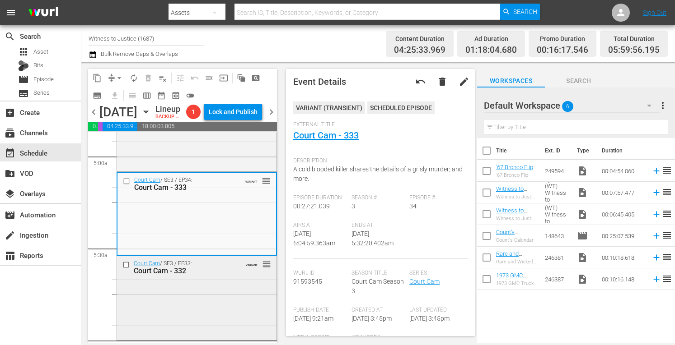
click at [203, 310] on div "Court Cam / SE3 / EP33: Court Cam - 332 VARIANT reorder" at bounding box center [196, 297] width 159 height 82
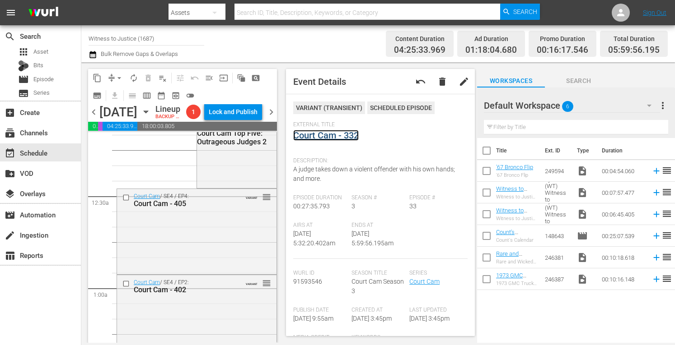
scroll to position [0, 0]
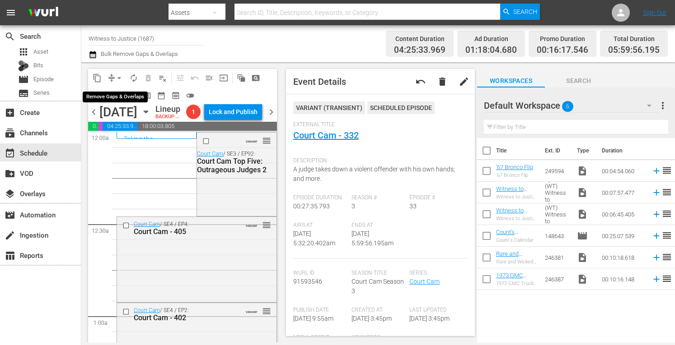
click at [118, 73] on button "arrow_drop_down" at bounding box center [119, 78] width 14 height 14
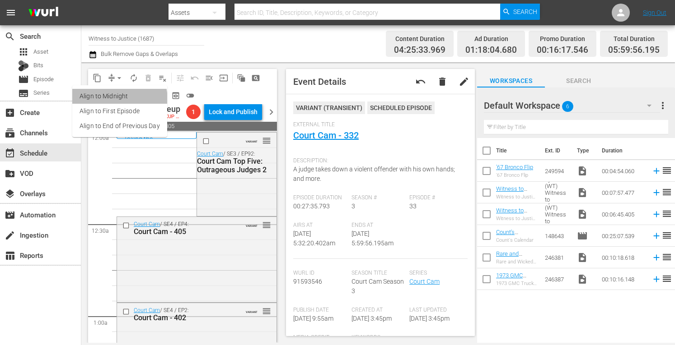
click at [115, 100] on li "Align to Midnight" at bounding box center [119, 96] width 95 height 15
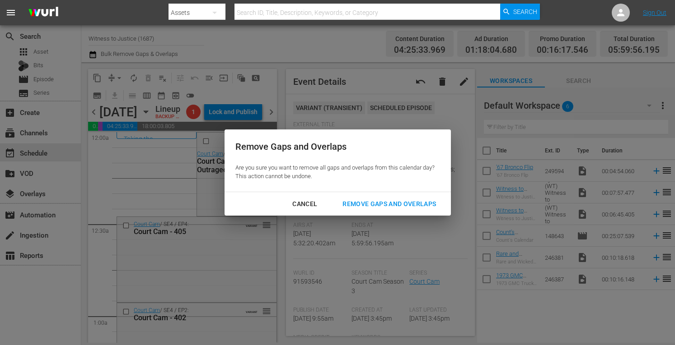
click at [373, 205] on div "Remove Gaps and Overlaps" at bounding box center [389, 204] width 108 height 11
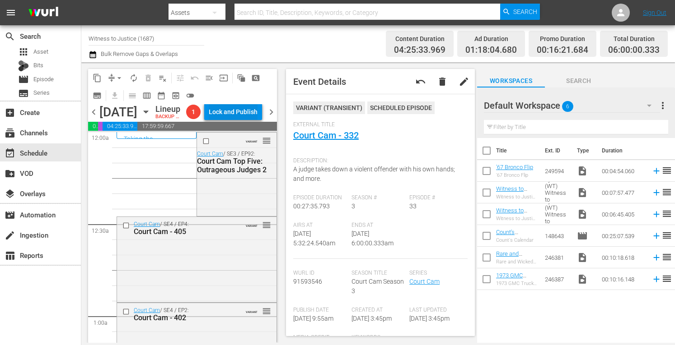
click at [255, 109] on div "Lock and Publish" at bounding box center [233, 112] width 49 height 16
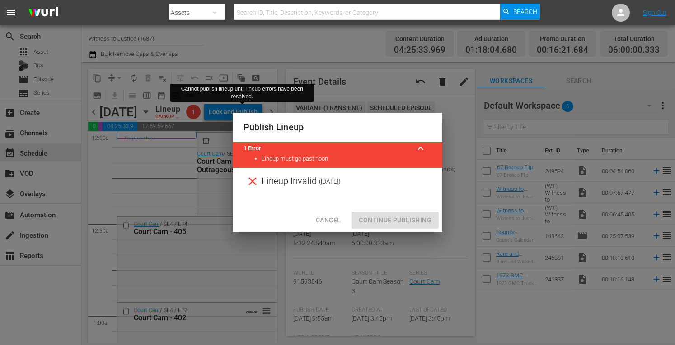
click at [327, 221] on span "Cancel" at bounding box center [328, 220] width 25 height 11
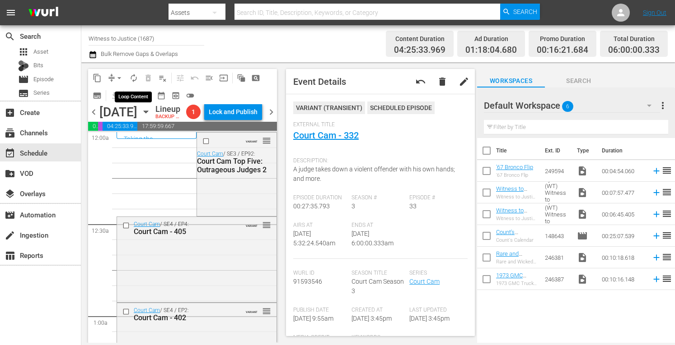
click at [133, 78] on span "autorenew_outlined" at bounding box center [133, 78] width 9 height 9
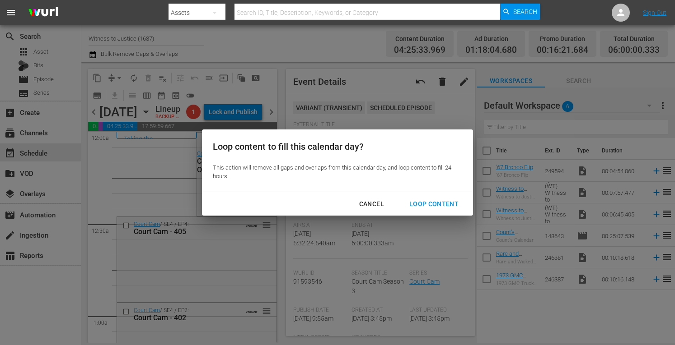
click at [449, 205] on div "Loop Content" at bounding box center [434, 204] width 64 height 11
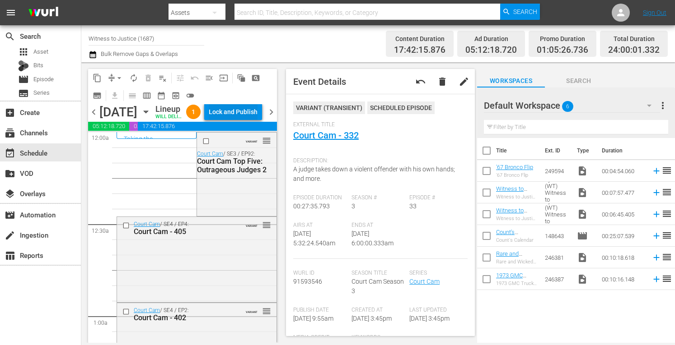
click at [242, 115] on div "Lock and Publish" at bounding box center [233, 112] width 49 height 16
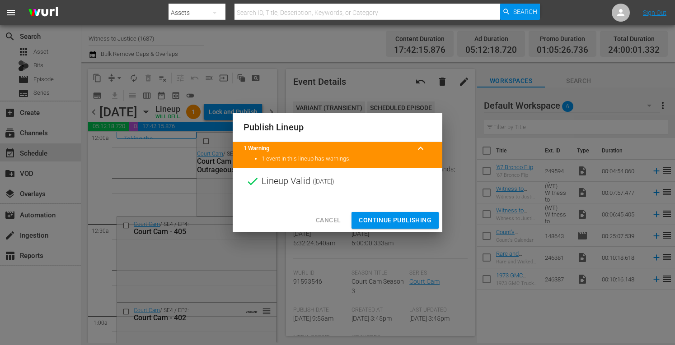
click at [386, 223] on span "Continue Publishing" at bounding box center [395, 220] width 73 height 11
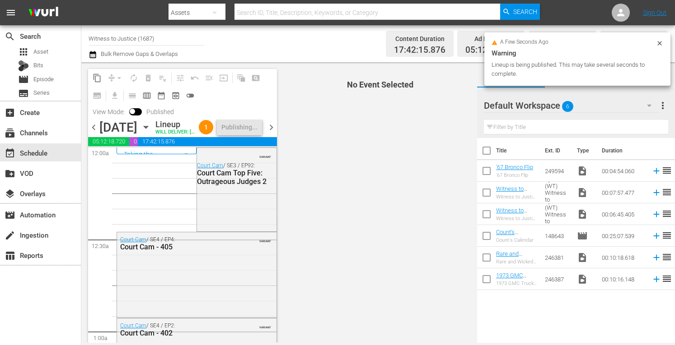
click at [272, 133] on span "chevron_right" at bounding box center [271, 127] width 11 height 11
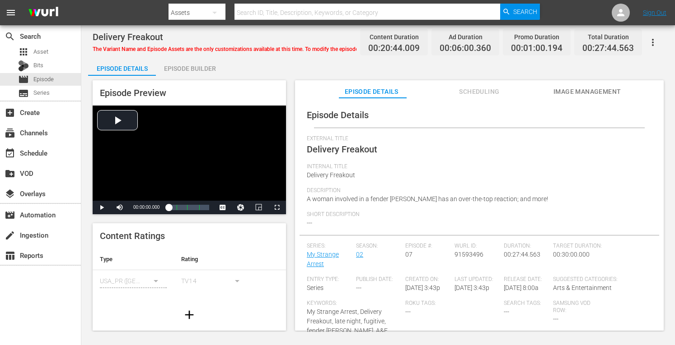
click at [191, 69] on div "Episode Builder" at bounding box center [190, 69] width 68 height 22
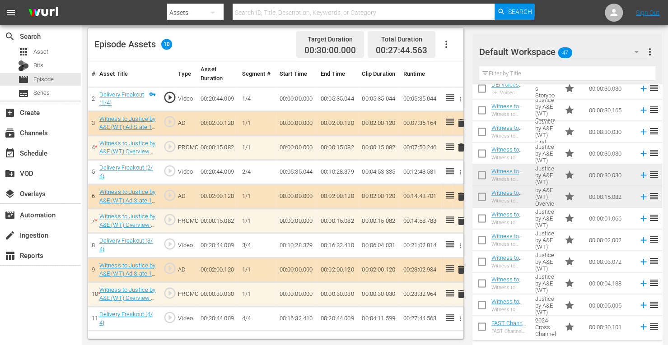
scroll to position [788, 0]
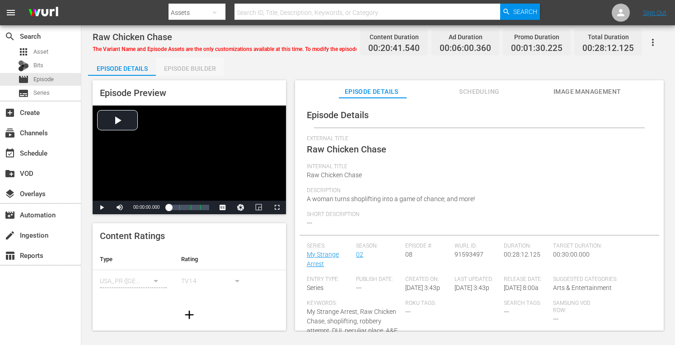
click at [182, 69] on div "Episode Builder" at bounding box center [190, 69] width 68 height 22
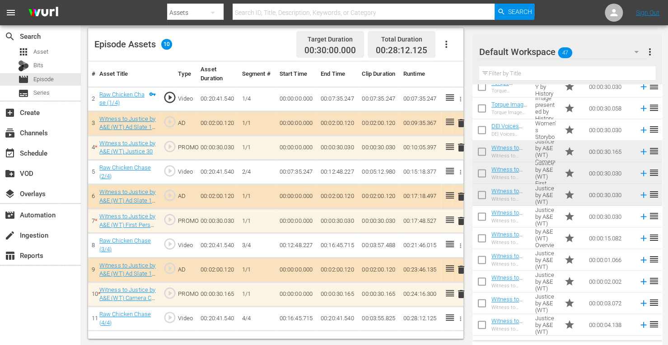
scroll to position [788, 0]
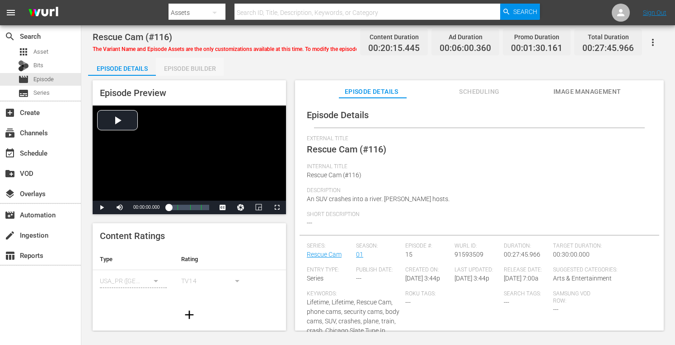
click at [199, 63] on div "Episode Builder" at bounding box center [190, 69] width 68 height 22
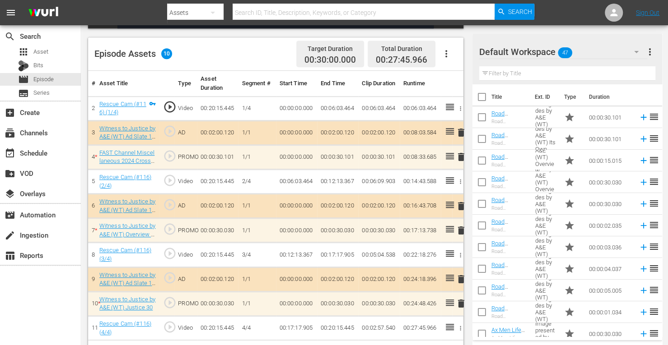
scroll to position [235, 0]
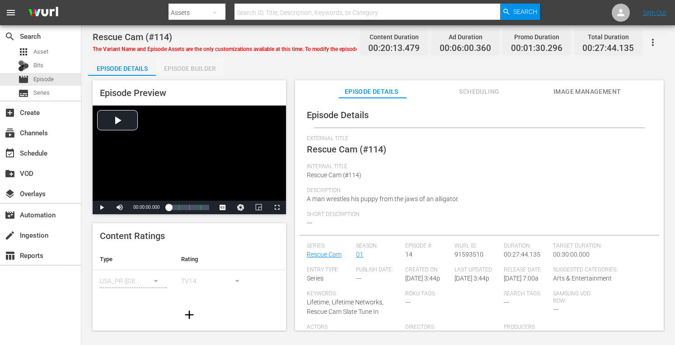
click at [186, 66] on div "Episode Builder" at bounding box center [190, 69] width 68 height 22
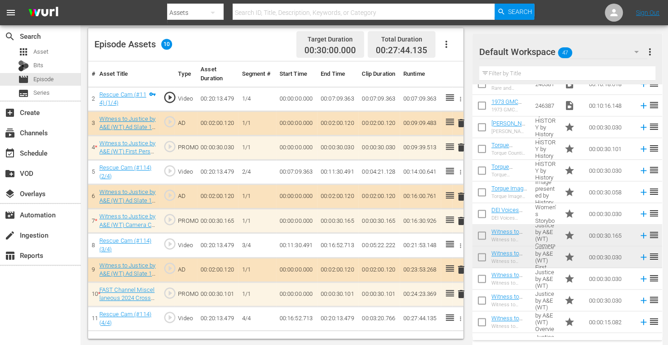
scroll to position [788, 0]
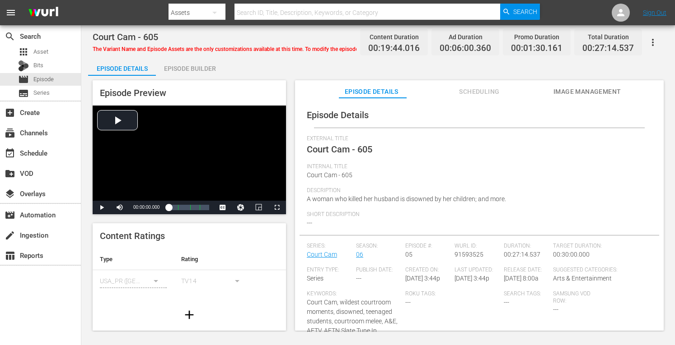
click at [192, 65] on div "Episode Builder" at bounding box center [190, 69] width 68 height 22
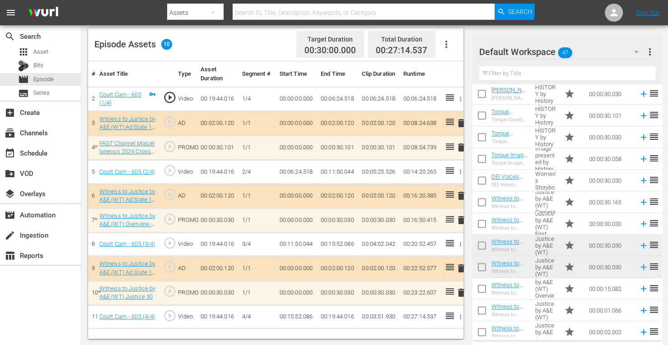
scroll to position [788, 0]
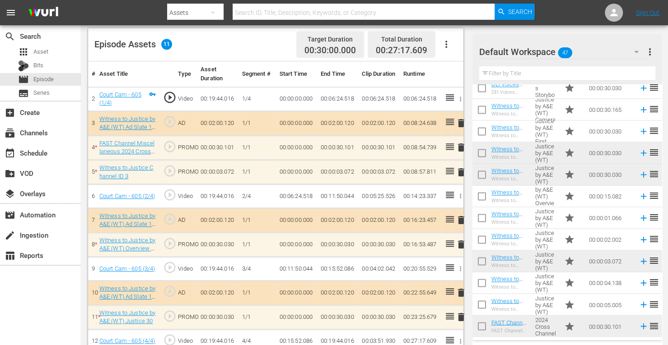
click at [591, 257] on td "00:00:03.072" at bounding box center [610, 262] width 50 height 22
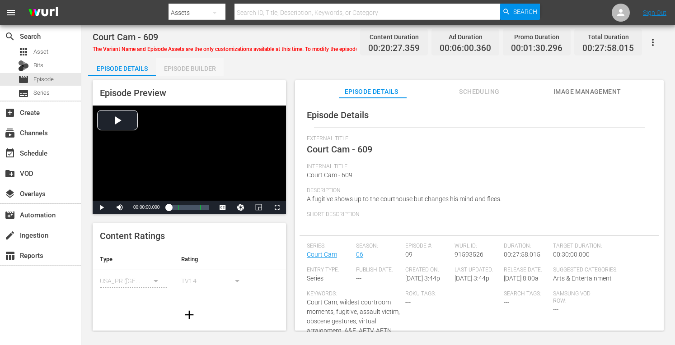
click at [184, 67] on div "Episode Builder" at bounding box center [190, 69] width 68 height 22
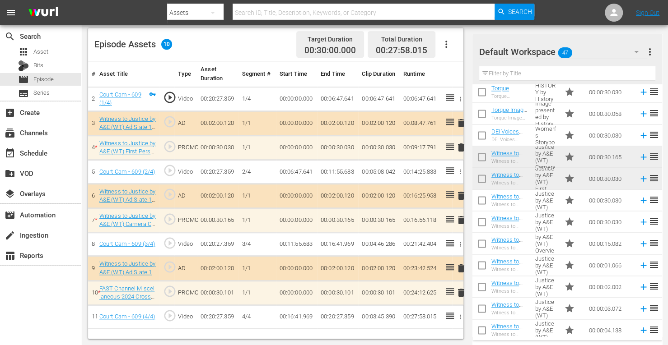
scroll to position [743, 0]
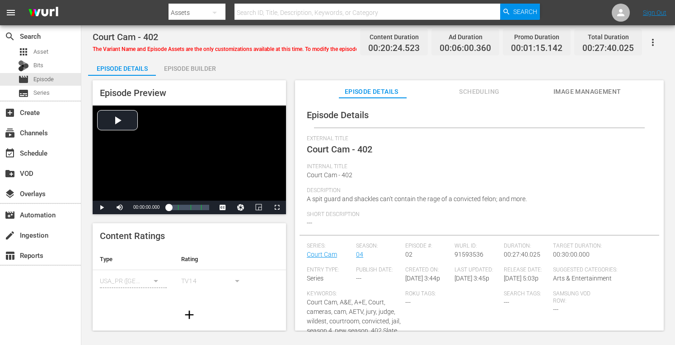
click at [187, 68] on div "Episode Builder" at bounding box center [190, 69] width 68 height 22
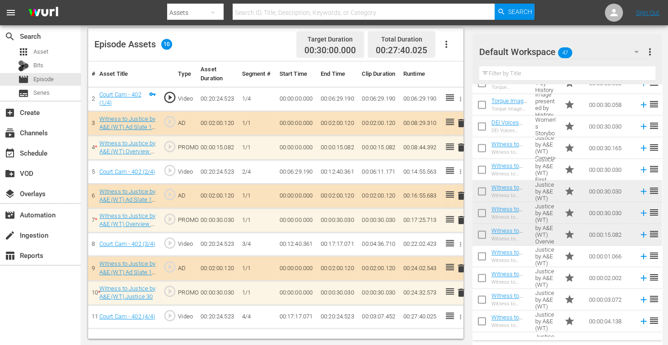
scroll to position [751, 0]
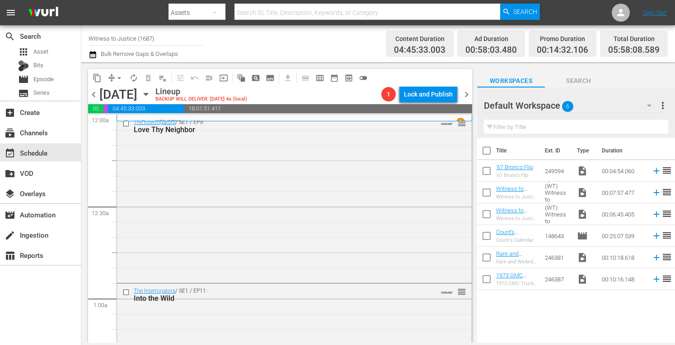
click at [165, 34] on input "Witness to Justice (1687)" at bounding box center [147, 39] width 116 height 22
type input "W"
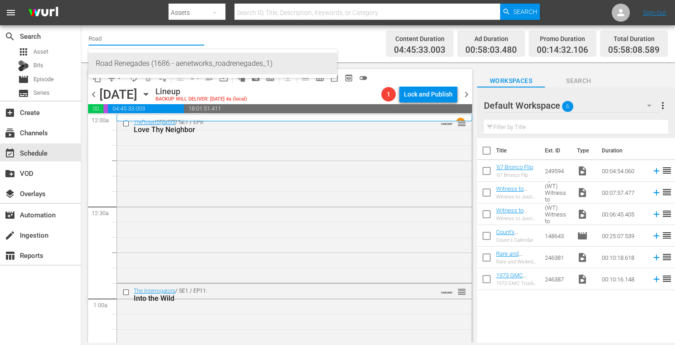
click at [156, 59] on div "Road Renegades (1686 - aenetworks_roadrenegades_1)" at bounding box center [213, 64] width 234 height 22
type input "Road Renegades (1686 - aenetworks_roadrenegades_1)"
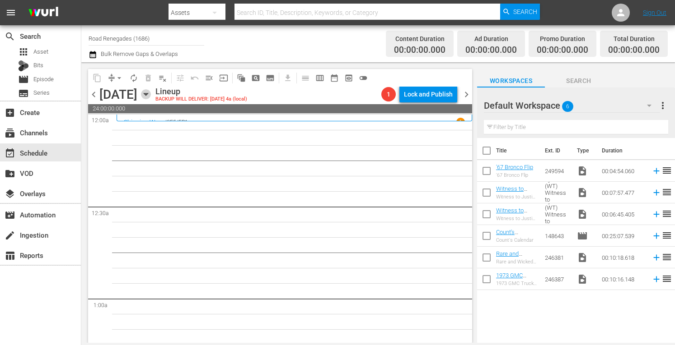
click at [151, 93] on icon "button" at bounding box center [146, 94] width 10 height 10
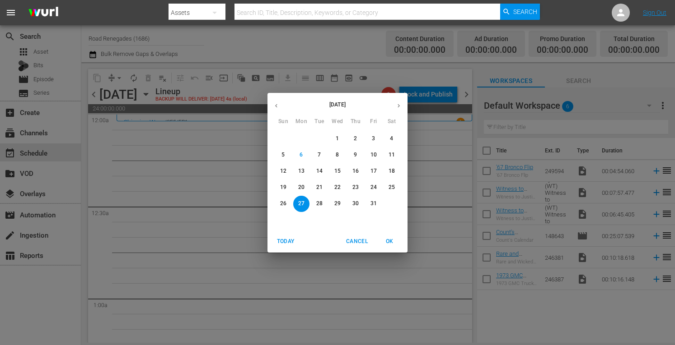
click at [303, 185] on p "20" at bounding box center [301, 188] width 6 height 8
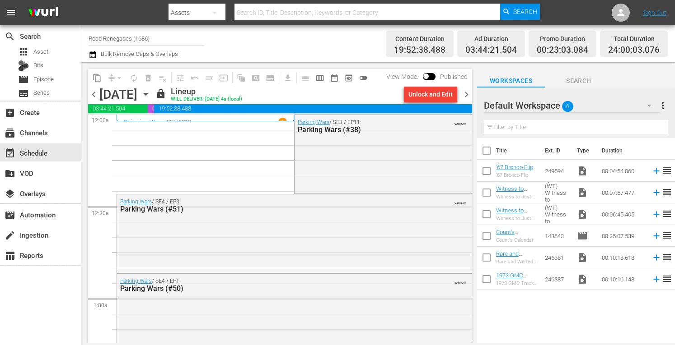
click at [151, 91] on icon "button" at bounding box center [146, 94] width 10 height 10
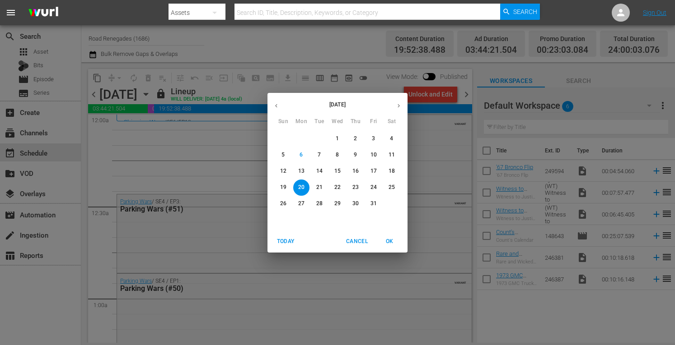
click at [302, 202] on p "27" at bounding box center [301, 204] width 6 height 8
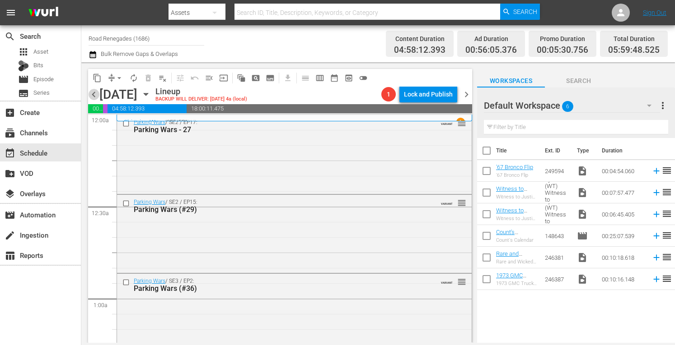
click at [94, 94] on span "chevron_left" at bounding box center [93, 94] width 11 height 11
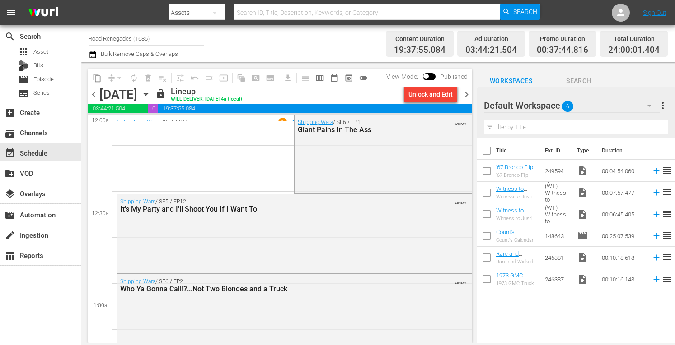
click at [465, 96] on span "chevron_right" at bounding box center [466, 94] width 11 height 11
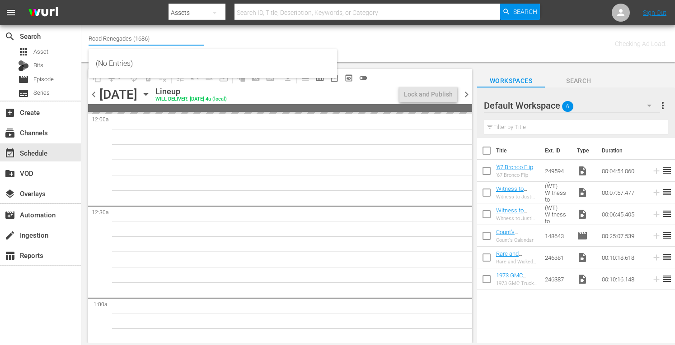
click at [159, 42] on input "Road Renegades (1686)" at bounding box center [147, 39] width 116 height 22
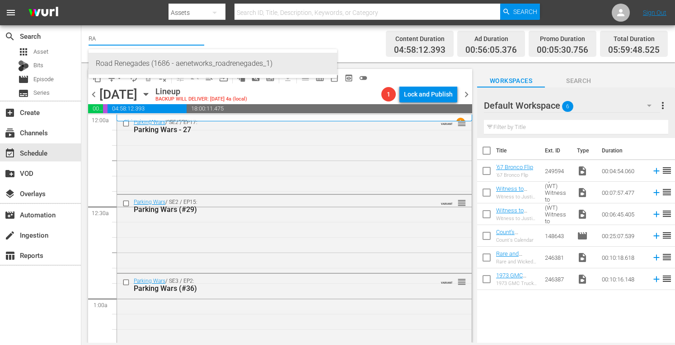
type input "R"
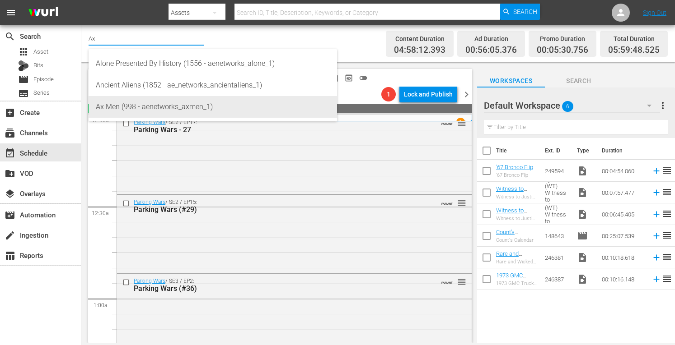
click at [151, 103] on div "Ax Men (998 - aenetworks_axmen_1)" at bounding box center [213, 107] width 234 height 22
type input "Ax Men (998 - aenetworks_axmen_1)"
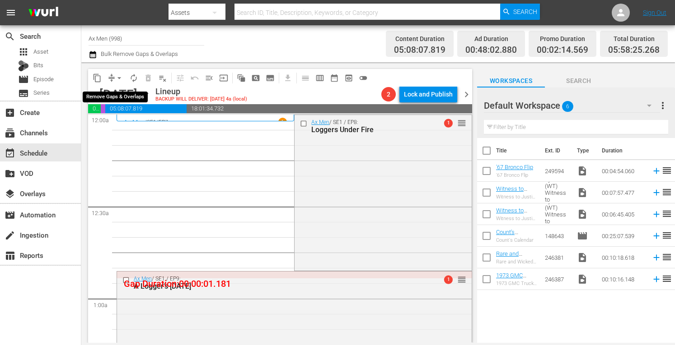
click at [121, 74] on span "arrow_drop_down" at bounding box center [119, 78] width 9 height 9
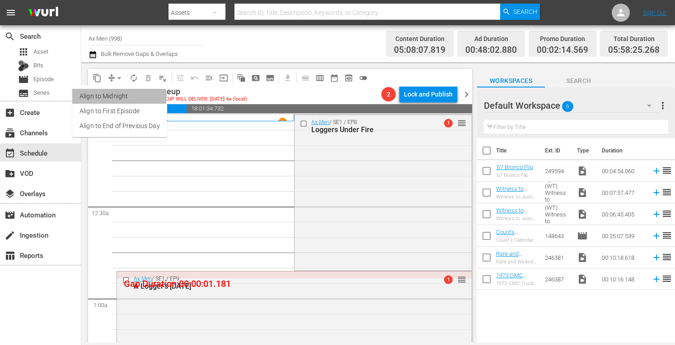
click at [117, 96] on li "Align to Midnight" at bounding box center [119, 96] width 95 height 15
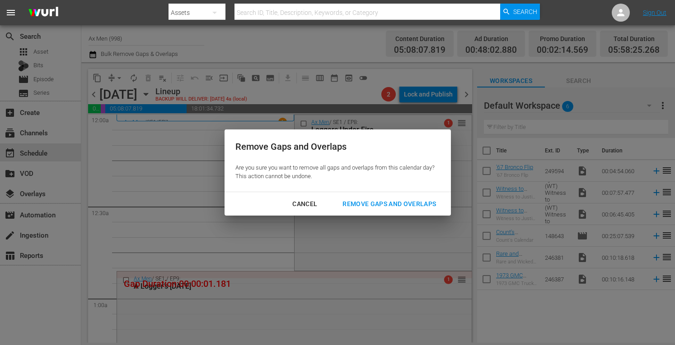
click at [387, 208] on div "Remove Gaps and Overlaps" at bounding box center [389, 204] width 108 height 11
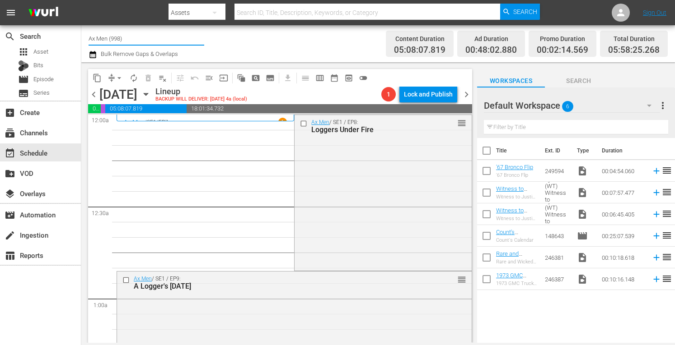
click at [128, 39] on input "Ax Men (998)" at bounding box center [147, 39] width 116 height 22
type input "A"
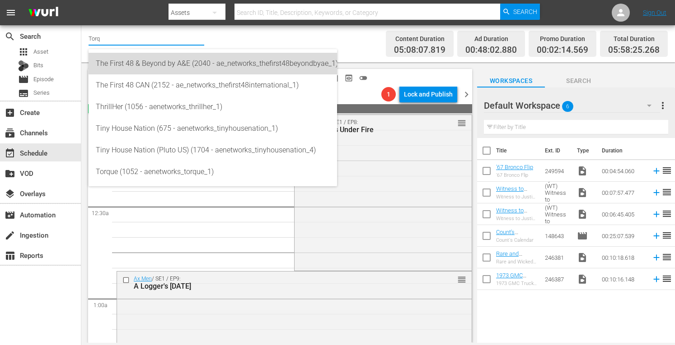
click at [131, 60] on div "The First 48 & Beyond by A&E (2040 - ae_networks_thefirst48beyondbyae_1)" at bounding box center [213, 64] width 234 height 22
type input "The First 48 & Beyond by A&E (2040 - ae_networks_thefirst48beyondbyae_1)"
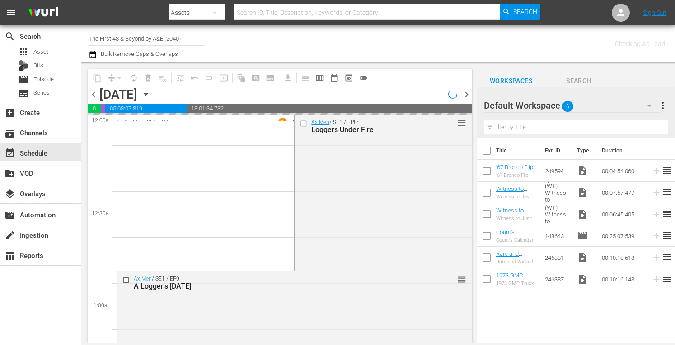
click at [184, 42] on input "The First 48 & Beyond by A&E (2040)" at bounding box center [147, 39] width 116 height 22
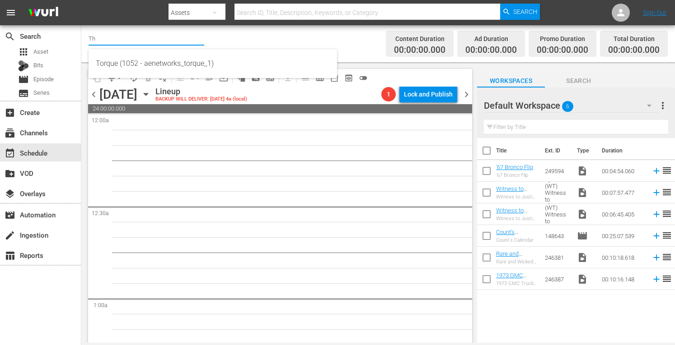
type input "T"
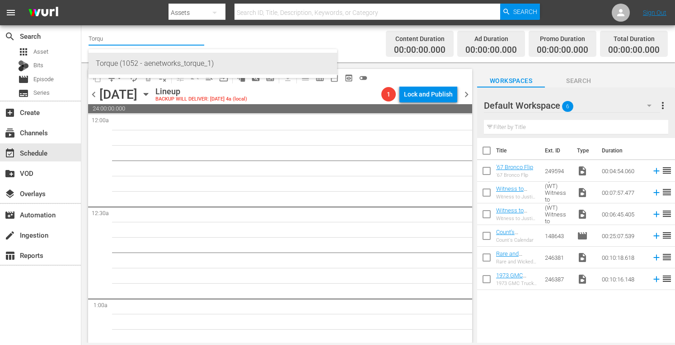
click at [160, 61] on div "Torque (1052 - aenetworks_torque_1)" at bounding box center [213, 64] width 234 height 22
type input "Torque (1052 - aenetworks_torque_1)"
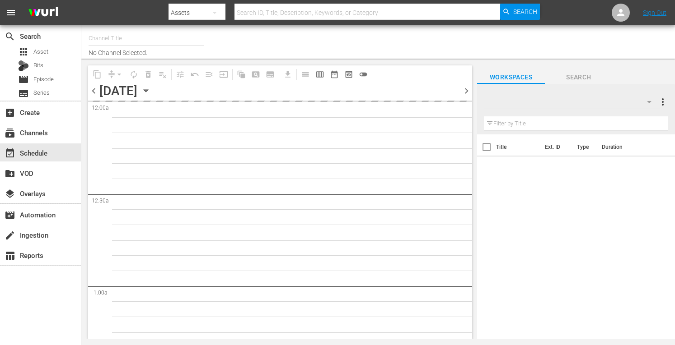
type input "Torque (1052)"
